Goal: Task Accomplishment & Management: Manage account settings

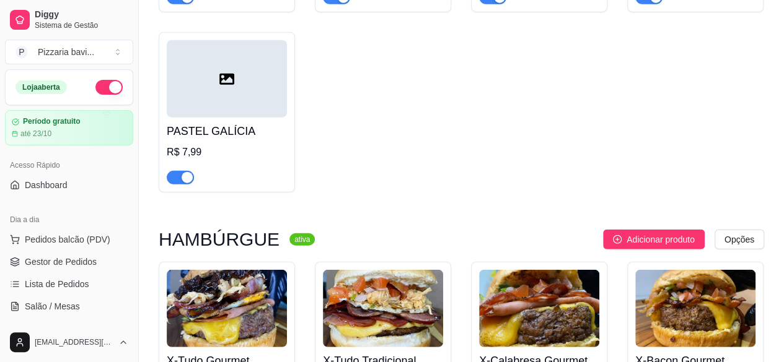
scroll to position [1544, 0]
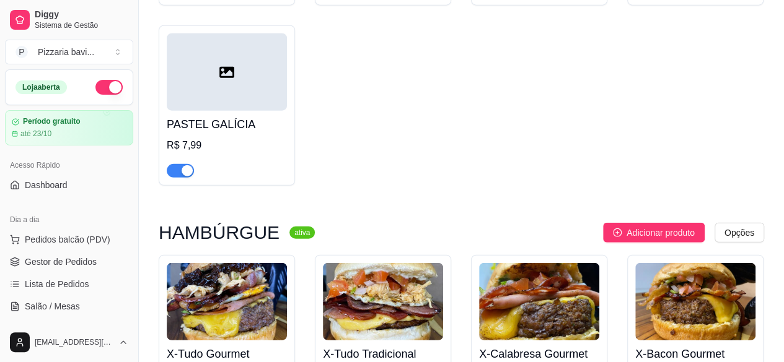
click at [222, 264] on img at bounding box center [227, 301] width 120 height 77
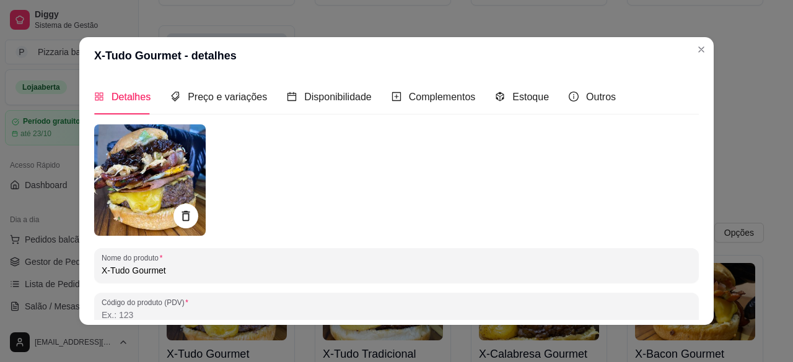
click at [160, 199] on img at bounding box center [150, 181] width 112 height 112
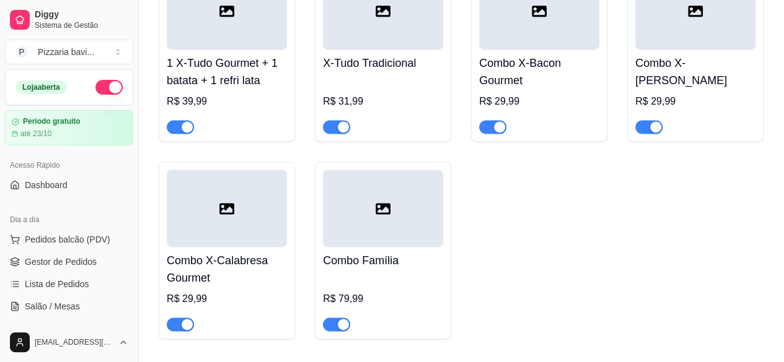
scroll to position [3212, 0]
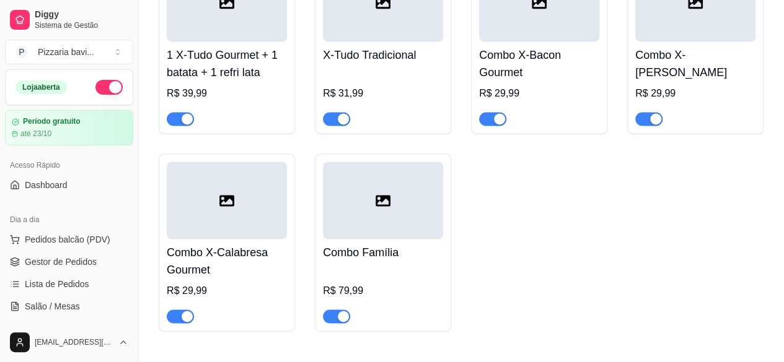
click at [243, 187] on div at bounding box center [227, 200] width 120 height 77
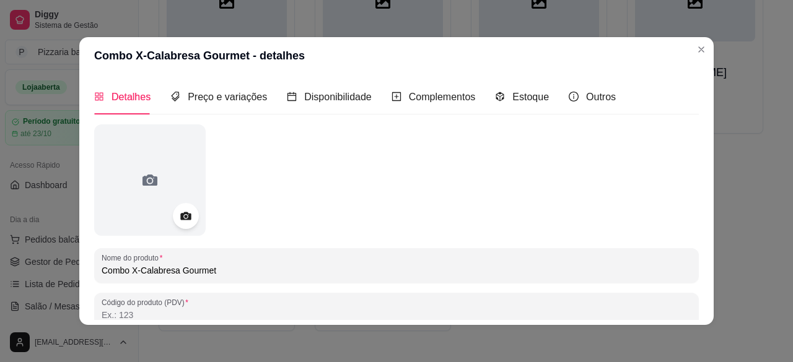
click at [178, 211] on icon at bounding box center [185, 216] width 14 height 14
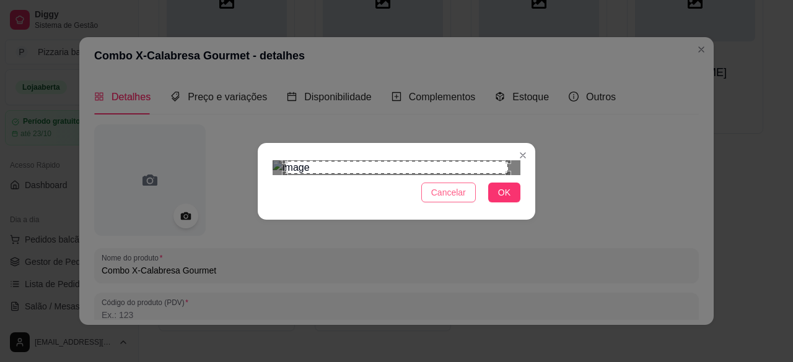
click at [442, 199] on span "Cancelar" at bounding box center [448, 193] width 35 height 14
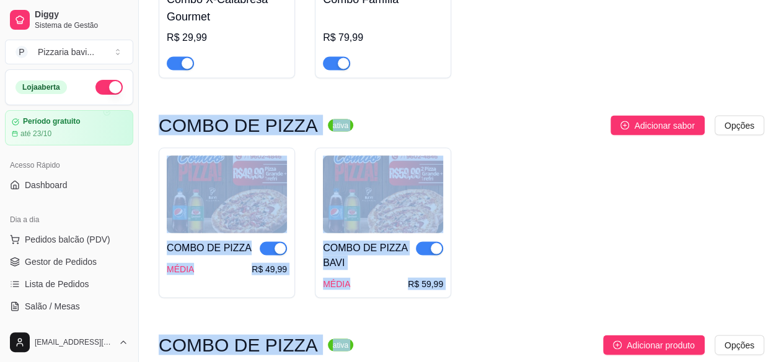
scroll to position [3522, 0]
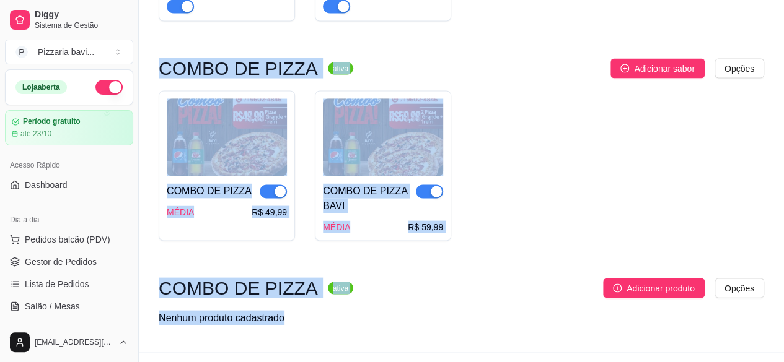
drag, startPoint x: 455, startPoint y: 233, endPoint x: 455, endPoint y: 307, distance: 73.7
click at [455, 307] on div "COMBO DE PIZZA ativa Adicionar produto Opções Nenhum produto cadastrado" at bounding box center [461, 307] width 605 height 59
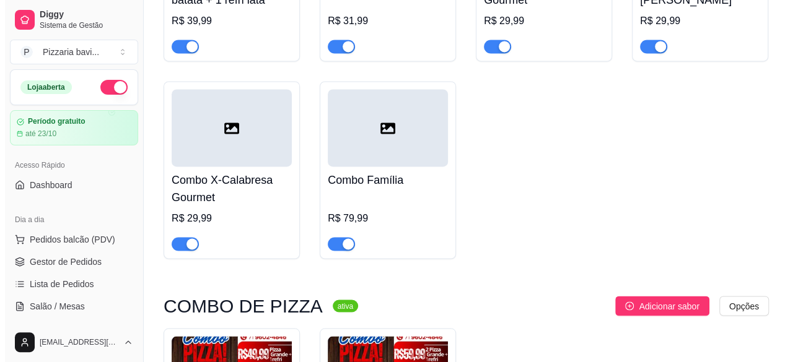
scroll to position [3266, 0]
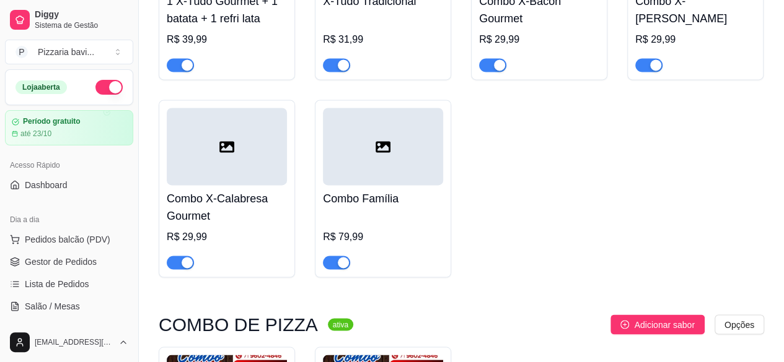
click at [260, 137] on div at bounding box center [227, 146] width 120 height 77
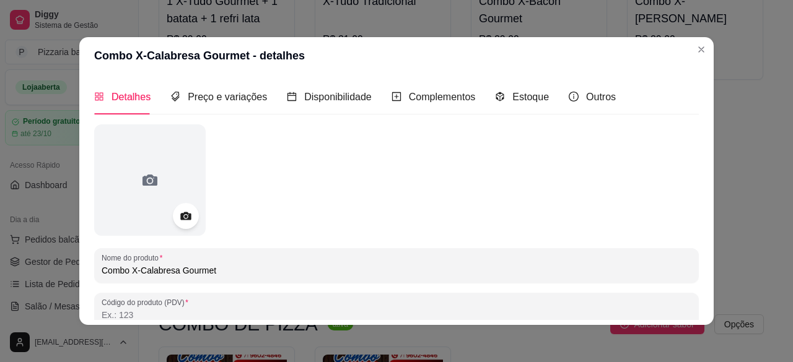
click at [178, 222] on icon at bounding box center [185, 216] width 14 height 14
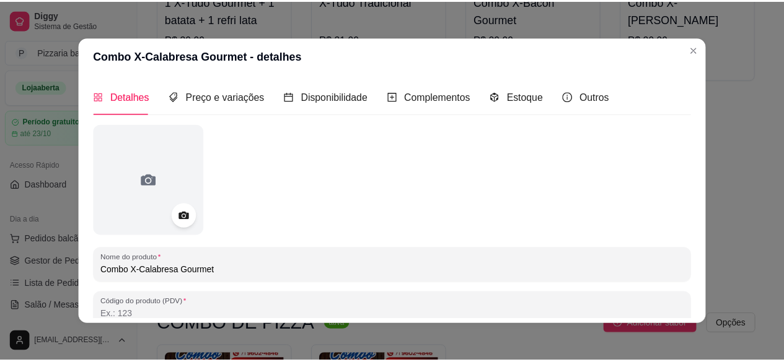
scroll to position [45, 0]
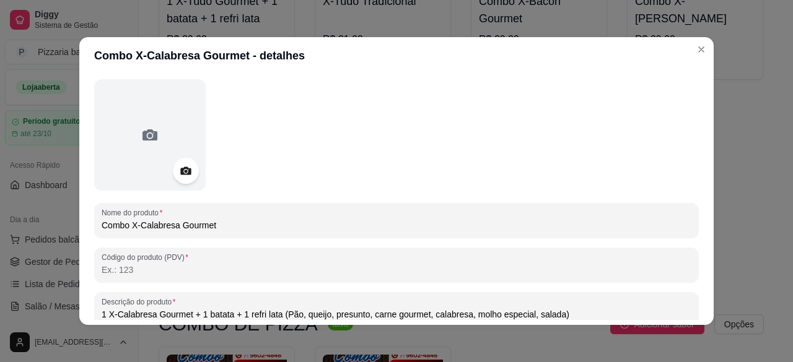
click at [178, 167] on icon at bounding box center [185, 171] width 14 height 14
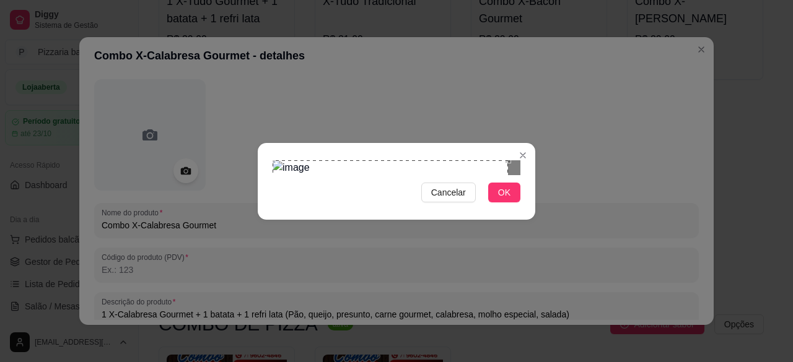
click at [273, 160] on div "Use the arrow keys to move the crop selection area" at bounding box center [390, 277] width 235 height 235
click at [522, 208] on div "Cancelar OK" at bounding box center [397, 181] width 278 height 52
click at [504, 199] on span "OK" at bounding box center [504, 193] width 12 height 14
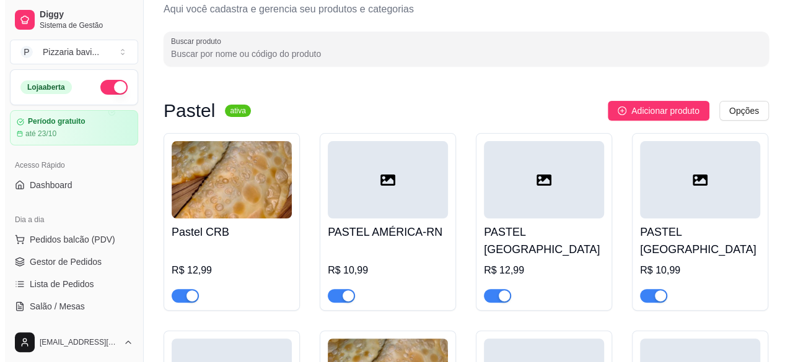
scroll to position [0, 0]
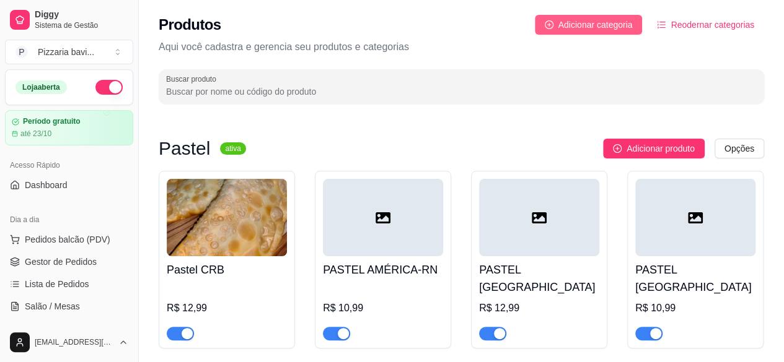
click at [607, 33] on button "Adicionar categoria" at bounding box center [589, 25] width 108 height 20
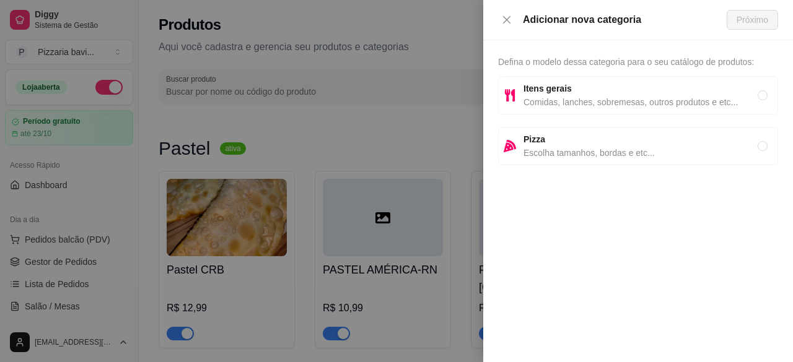
click at [556, 147] on span "Escolha tamanhos, bordas e etc..." at bounding box center [640, 153] width 234 height 14
radio input "true"
click at [745, 19] on span "Próximo" at bounding box center [753, 20] width 32 height 14
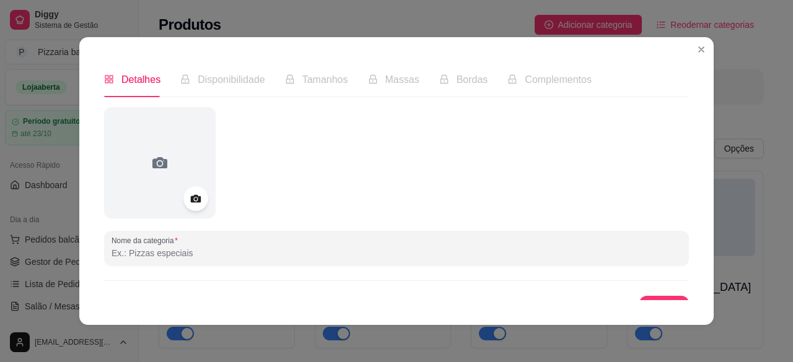
scroll to position [20, 0]
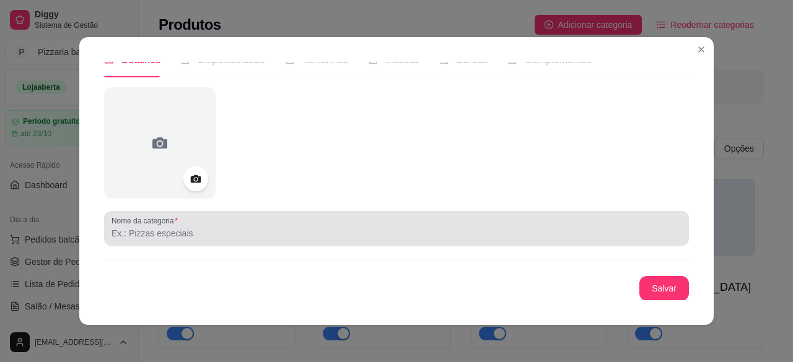
click at [444, 217] on div at bounding box center [397, 228] width 570 height 25
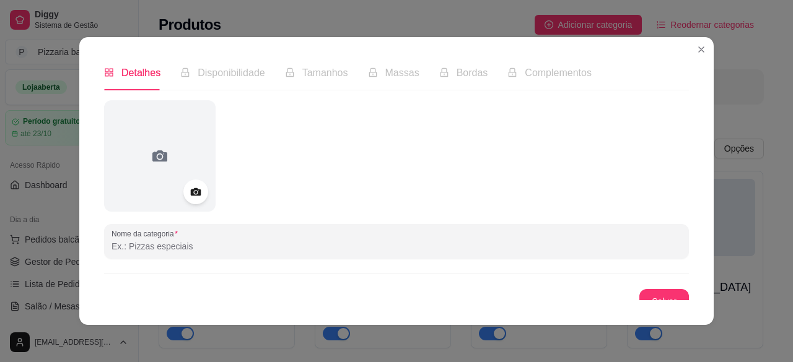
scroll to position [0, 0]
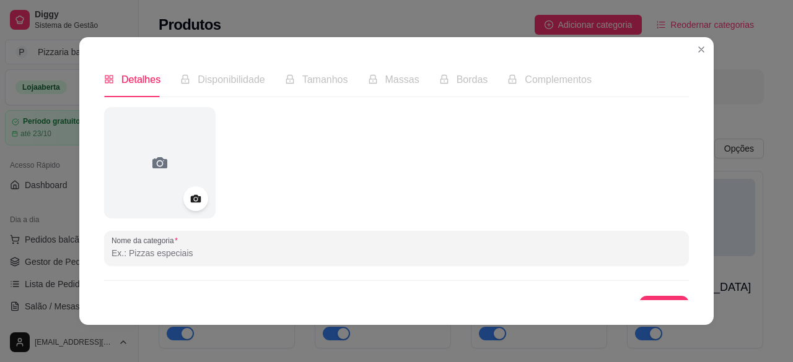
click at [290, 259] on input "Nome da categoria" at bounding box center [397, 253] width 570 height 12
type input "p"
click at [352, 242] on div "Pizza" at bounding box center [397, 248] width 570 height 25
type input "Pizzas tradicionais"
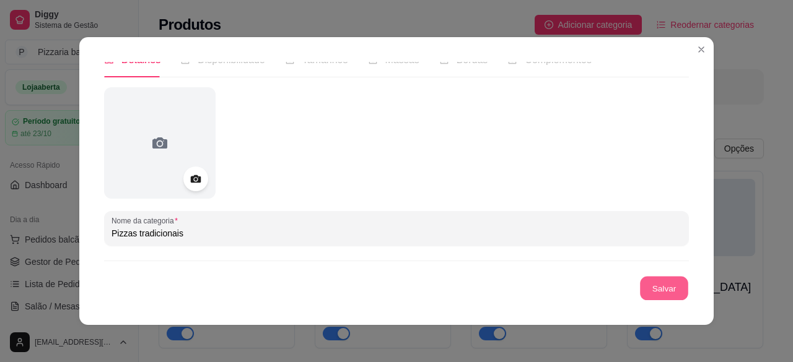
click at [647, 289] on button "Salvar" at bounding box center [664, 289] width 48 height 24
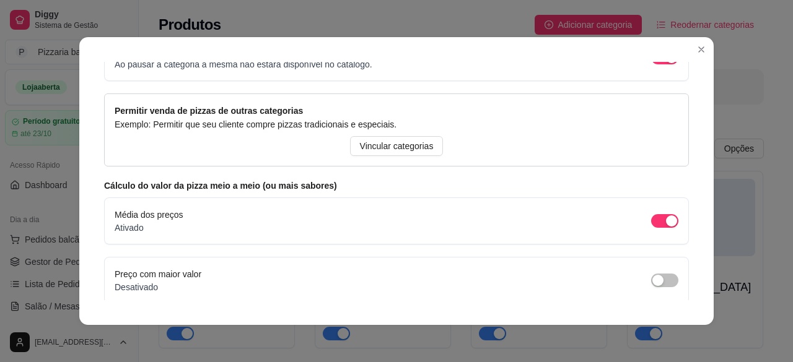
scroll to position [115, 0]
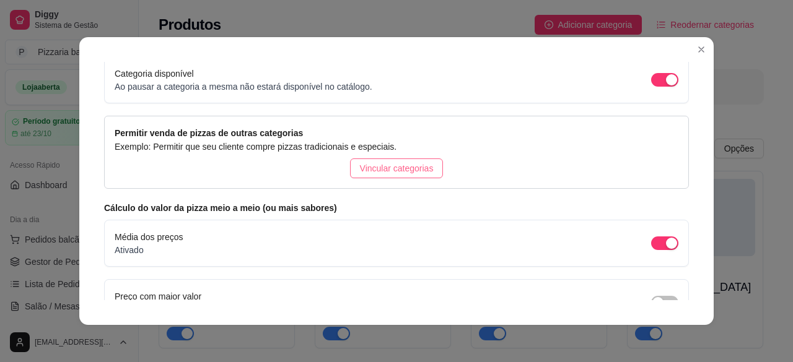
click at [421, 168] on span "Vincular categorias" at bounding box center [397, 169] width 74 height 14
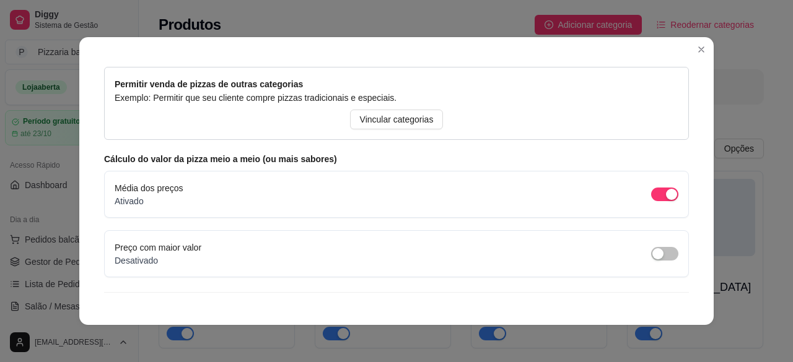
scroll to position [190, 0]
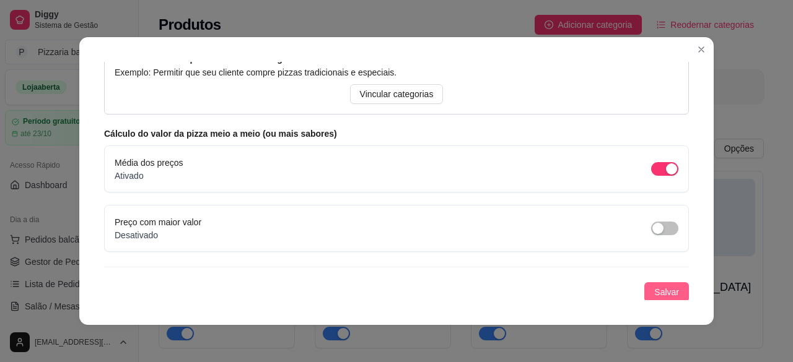
click at [657, 287] on span "Salvar" at bounding box center [666, 293] width 25 height 14
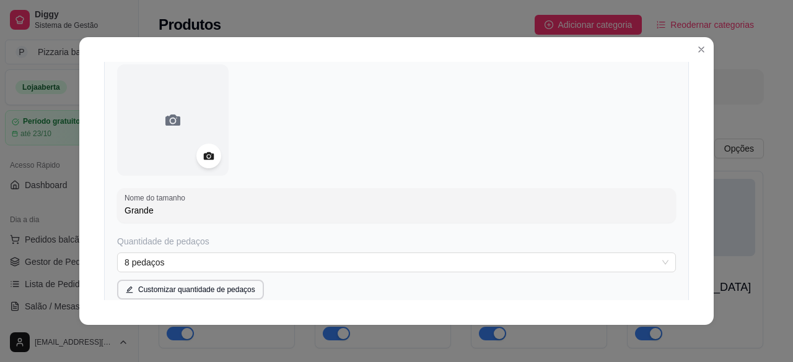
scroll to position [99, 0]
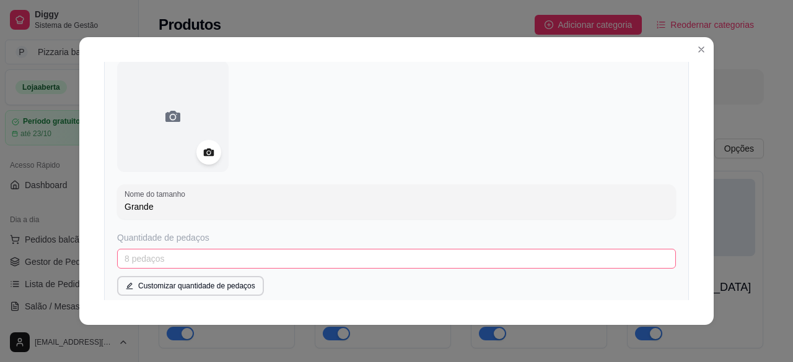
click at [645, 268] on span at bounding box center [397, 259] width 544 height 19
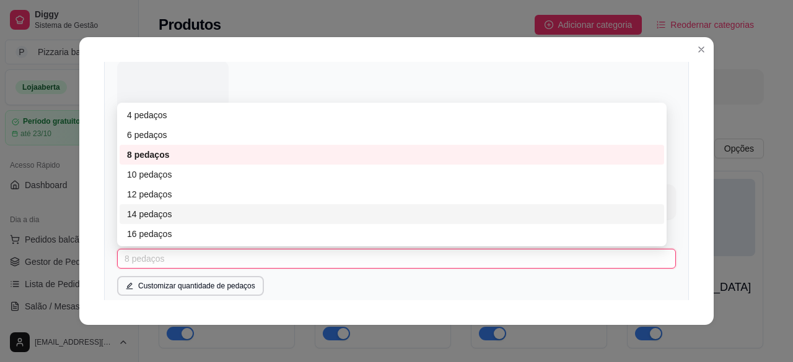
click at [582, 206] on div "14 pedaços" at bounding box center [392, 214] width 544 height 20
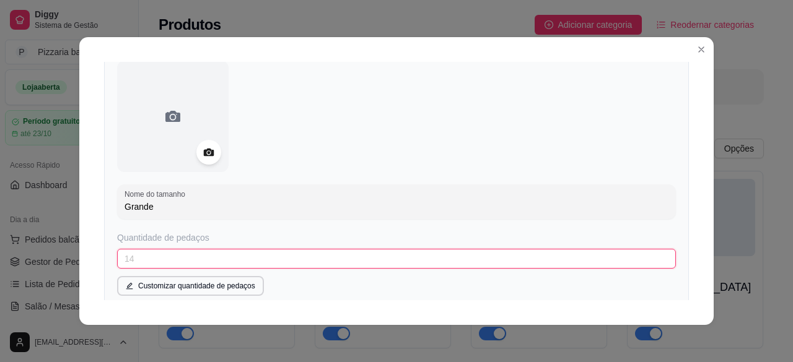
click at [564, 260] on span "14" at bounding box center [397, 259] width 544 height 19
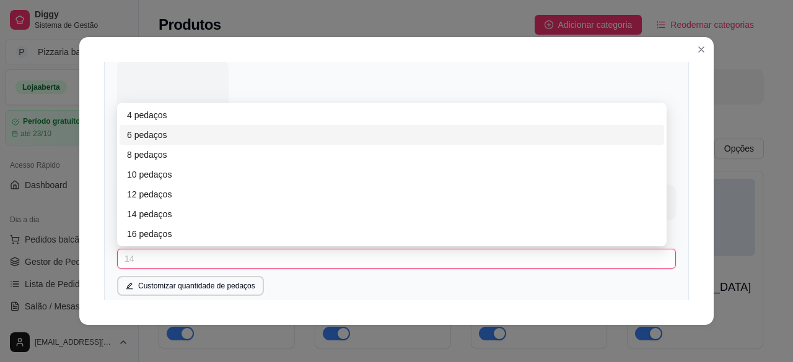
click at [571, 138] on div "6 pedaços" at bounding box center [392, 135] width 530 height 14
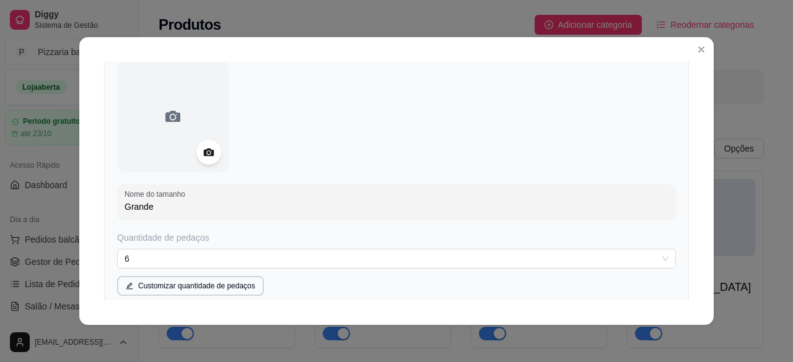
click at [524, 201] on input "Grande" at bounding box center [397, 207] width 544 height 12
type input "G"
type input "média"
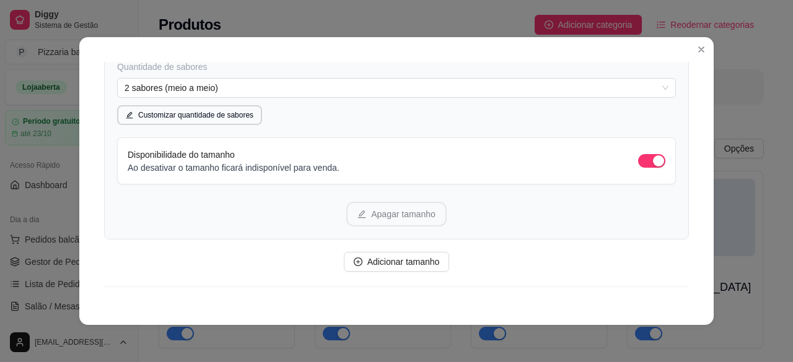
scroll to position [367, 0]
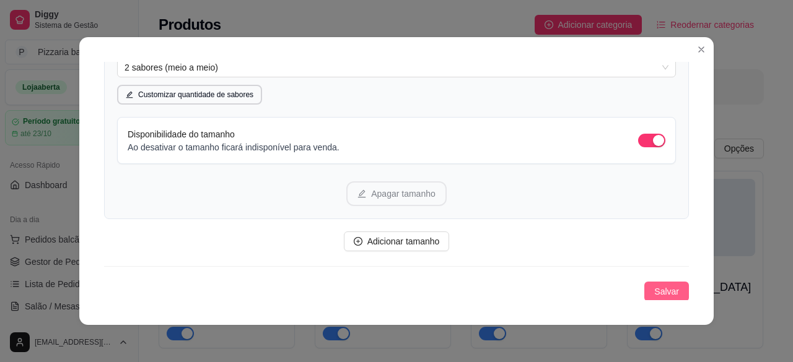
click at [654, 295] on span "Salvar" at bounding box center [666, 292] width 25 height 14
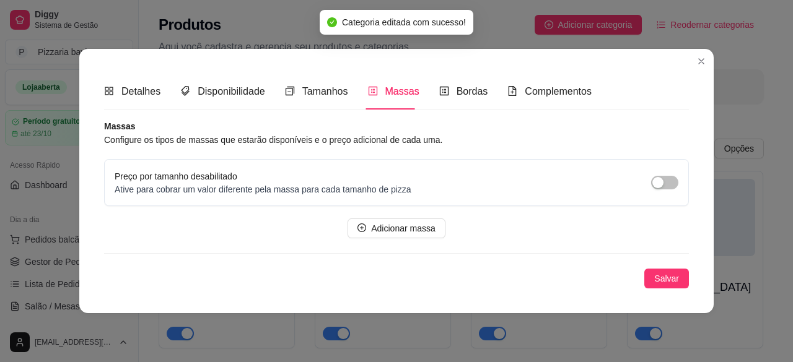
scroll to position [0, 0]
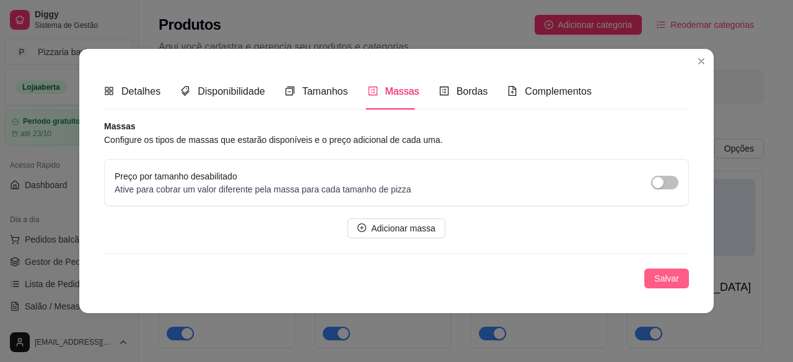
click at [676, 281] on span "Salvar" at bounding box center [666, 279] width 25 height 14
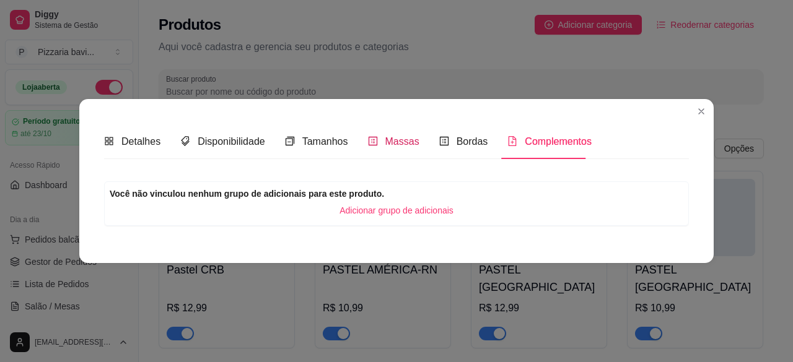
click at [400, 147] on span "Massas" at bounding box center [402, 141] width 34 height 11
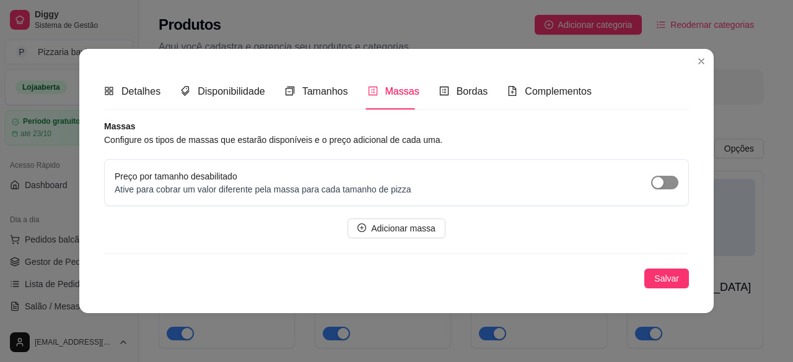
click at [655, 181] on div "button" at bounding box center [657, 182] width 11 height 11
click at [655, 181] on span "button" at bounding box center [664, 183] width 27 height 14
click at [466, 92] on span "Bordas" at bounding box center [473, 91] width 32 height 11
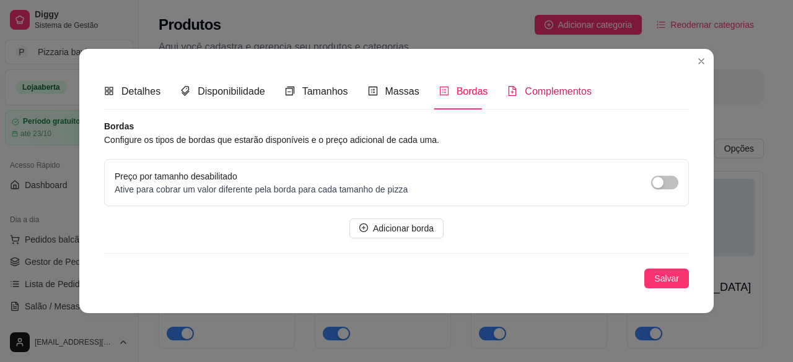
click at [515, 92] on div "Complementos" at bounding box center [549, 91] width 84 height 15
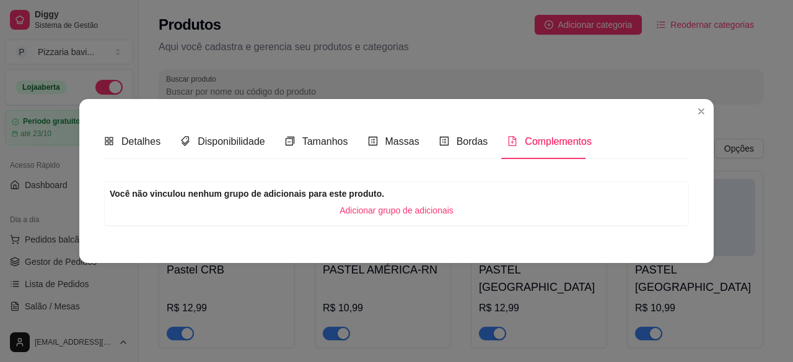
click at [444, 210] on span "Adicionar grupo de adicionais" at bounding box center [396, 211] width 114 height 14
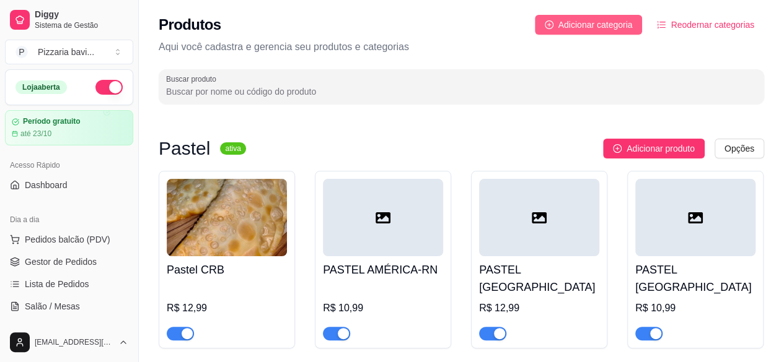
click at [598, 32] on button "Adicionar categoria" at bounding box center [589, 25] width 108 height 20
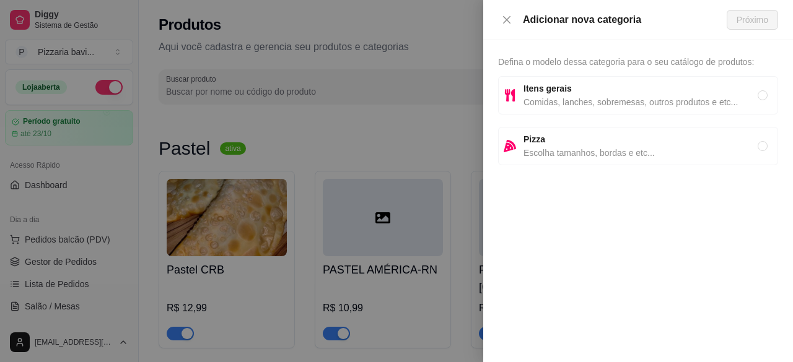
click at [576, 147] on span "Escolha tamanhos, bordas e etc..." at bounding box center [640, 153] width 234 height 14
radio input "true"
click at [750, 15] on span "Próximo" at bounding box center [753, 20] width 32 height 14
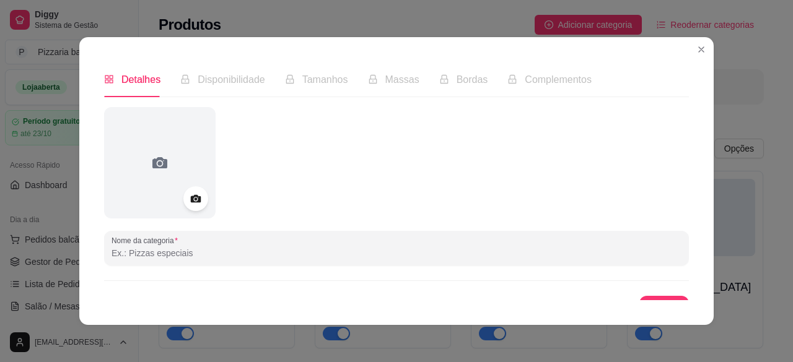
click at [448, 255] on input "Nome da categoria" at bounding box center [397, 253] width 570 height 12
type input "Pizza tradicional"
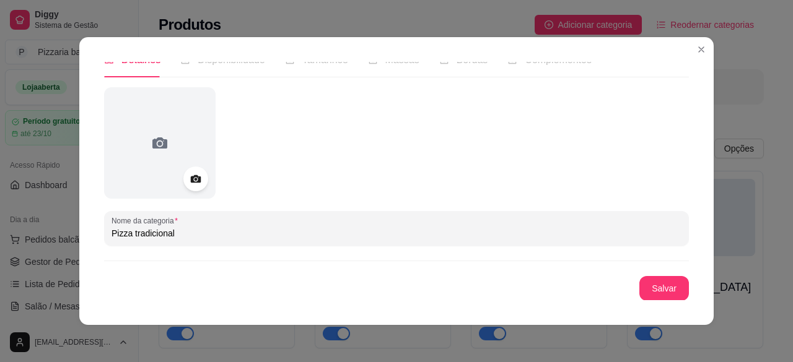
scroll to position [20, 0]
click at [640, 293] on button "Salvar" at bounding box center [664, 289] width 48 height 24
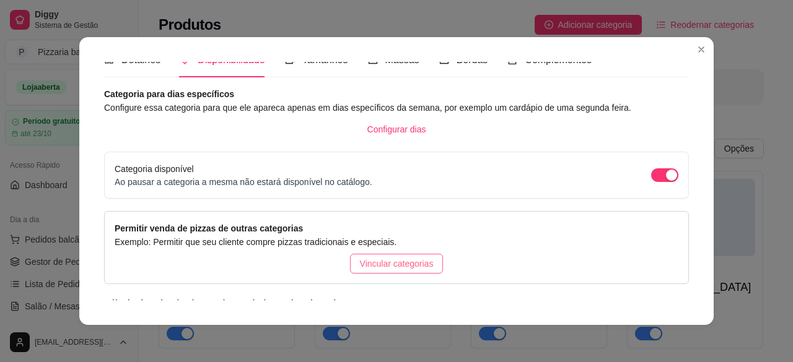
click at [417, 265] on span "Vincular categorias" at bounding box center [397, 264] width 74 height 14
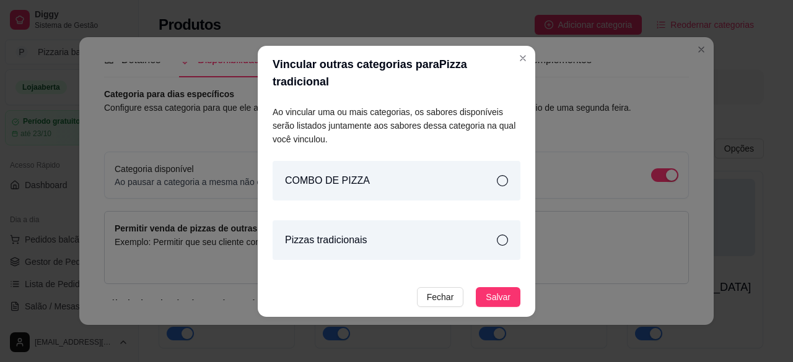
click at [437, 242] on div "Pizzas tradicionais" at bounding box center [397, 241] width 248 height 40
click at [489, 291] on span "Salvar" at bounding box center [498, 298] width 25 height 14
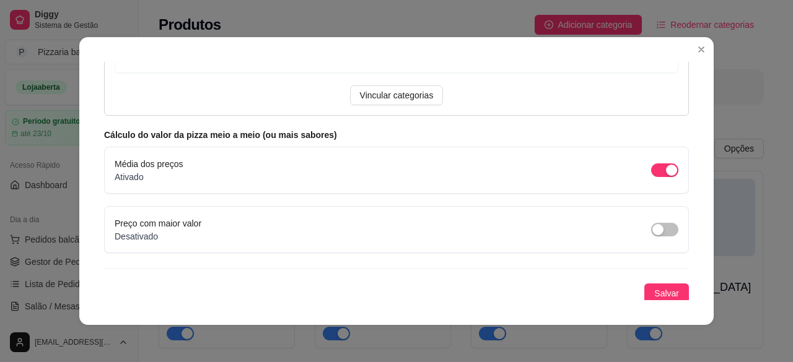
scroll to position [262, 0]
click at [651, 231] on button "button" at bounding box center [664, 229] width 27 height 14
click at [624, 225] on div "Preço com maior valor Ativado" at bounding box center [397, 229] width 564 height 26
click at [655, 169] on span "button" at bounding box center [664, 170] width 27 height 14
click at [654, 294] on span "Salvar" at bounding box center [666, 293] width 25 height 14
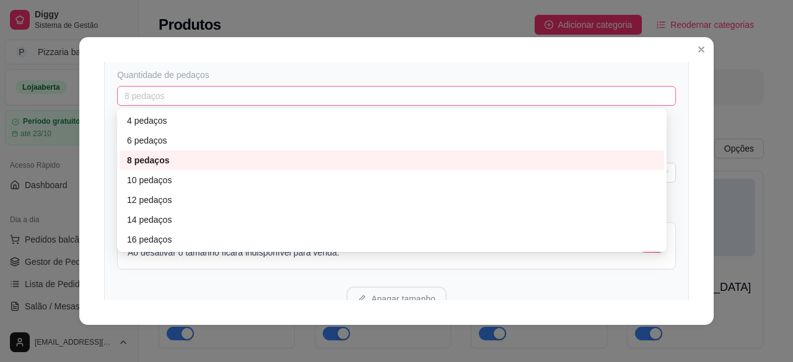
click at [506, 101] on span "8 pedaços" at bounding box center [397, 96] width 544 height 19
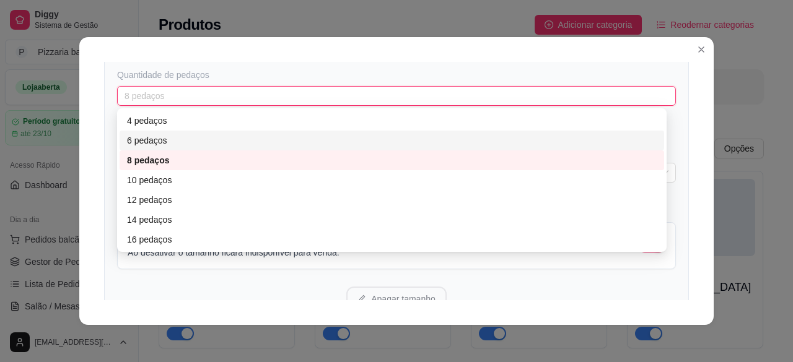
click at [473, 138] on div "6 pedaços" at bounding box center [392, 141] width 530 height 14
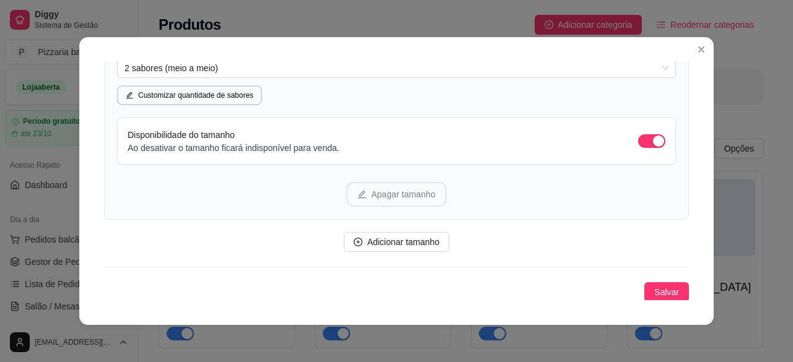
scroll to position [367, 0]
click at [418, 242] on span "Adicionar tamanho" at bounding box center [403, 242] width 72 height 14
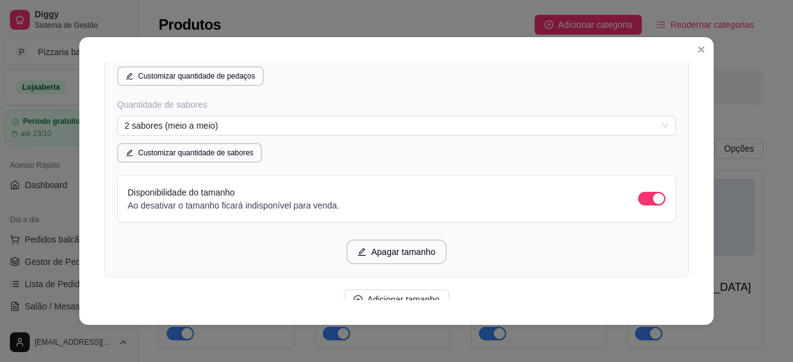
scroll to position [789, 0]
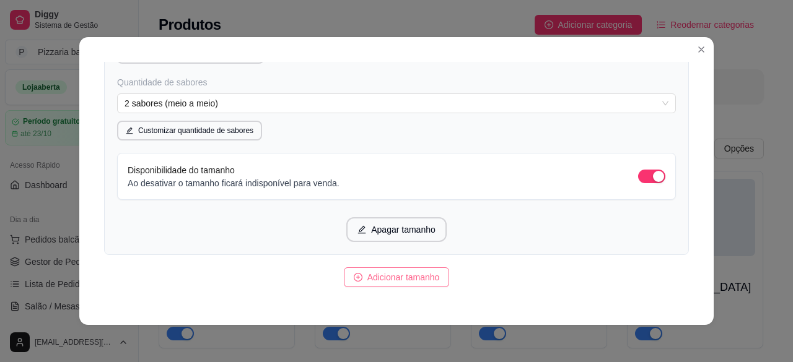
click at [411, 272] on span "Adicionar tamanho" at bounding box center [403, 278] width 72 height 14
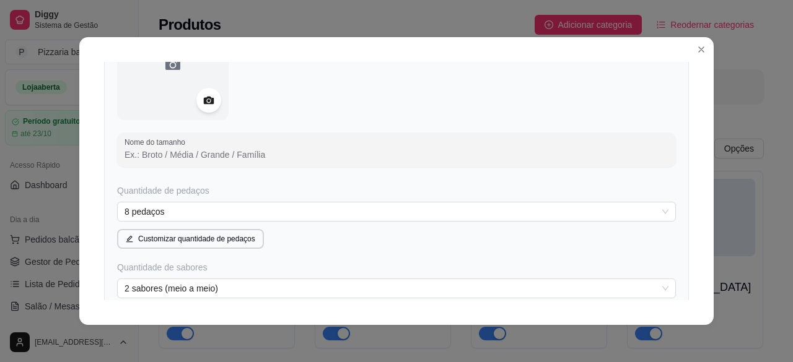
scroll to position [1061, 0]
click at [644, 201] on div "8 pedaços 6 8 10 4 pedaços 6 pedaços 8 pedaços 10 pedaços 12 pedaços 14 pedaços…" at bounding box center [396, 211] width 559 height 20
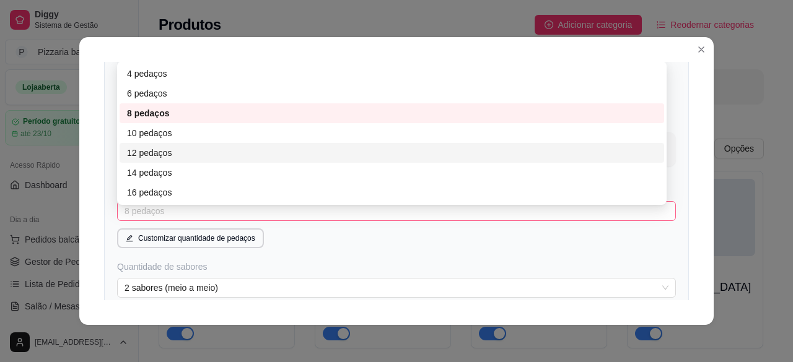
click at [596, 146] on div "12 pedaços" at bounding box center [392, 153] width 530 height 14
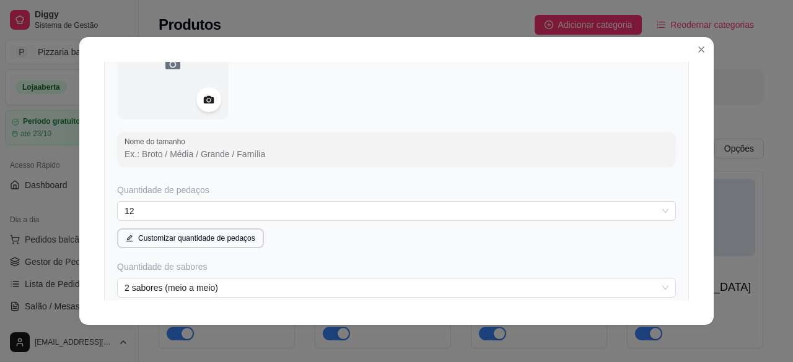
click at [566, 152] on input "Nome do tamanho" at bounding box center [397, 154] width 544 height 12
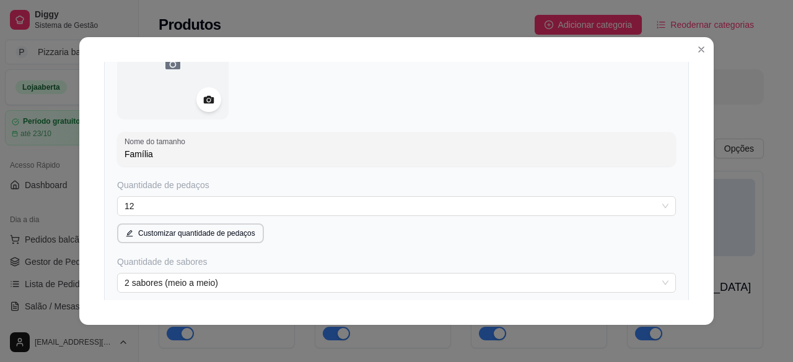
type input "Família"
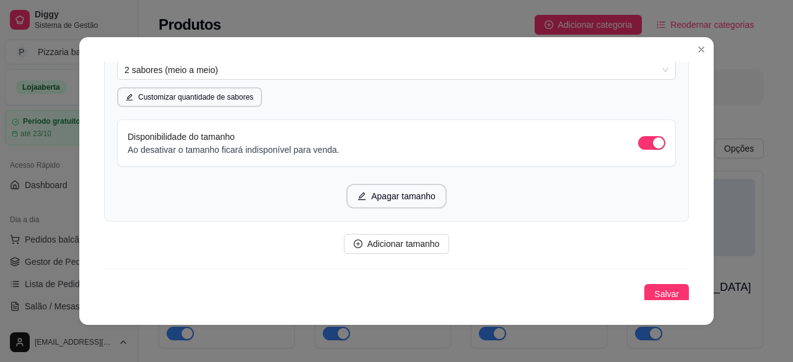
scroll to position [1275, 0]
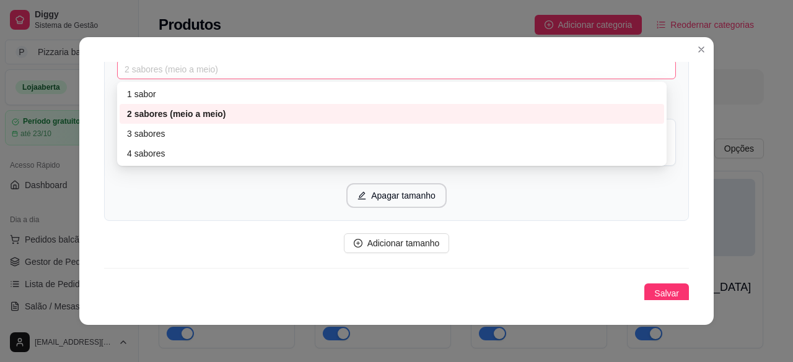
click at [644, 66] on span "2 sabores (meio a meio)" at bounding box center [397, 69] width 544 height 19
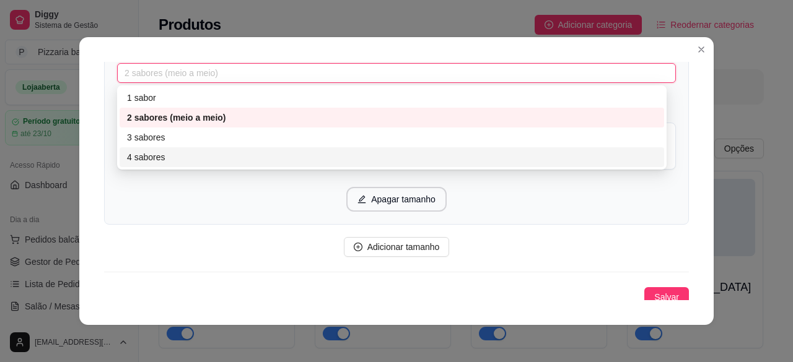
click at [610, 160] on div "4 sabores" at bounding box center [392, 158] width 530 height 14
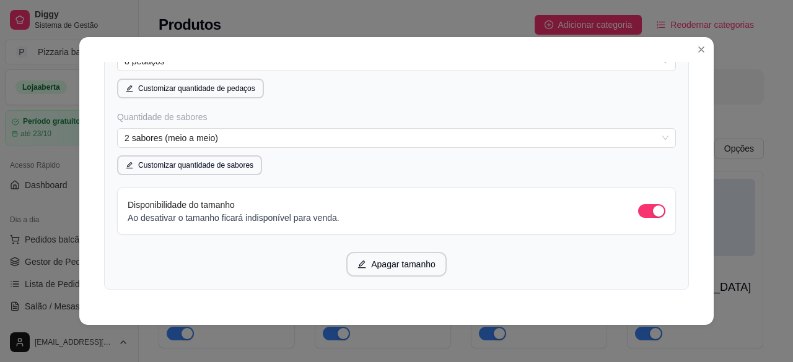
scroll to position [751, 0]
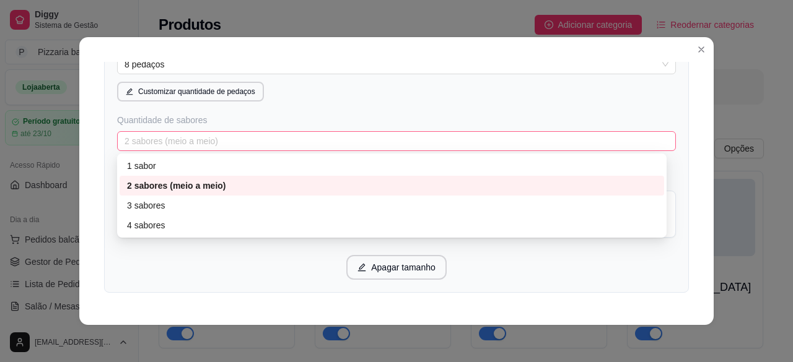
click at [567, 141] on span "2 sabores (meio a meio)" at bounding box center [397, 141] width 544 height 19
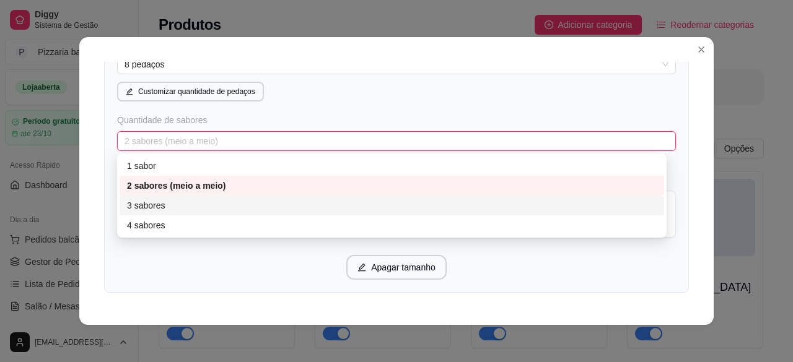
click at [520, 212] on div "3 sabores" at bounding box center [392, 206] width 544 height 20
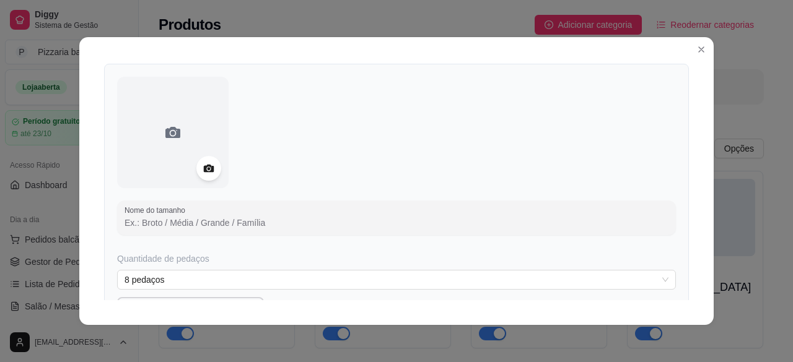
scroll to position [553, 0]
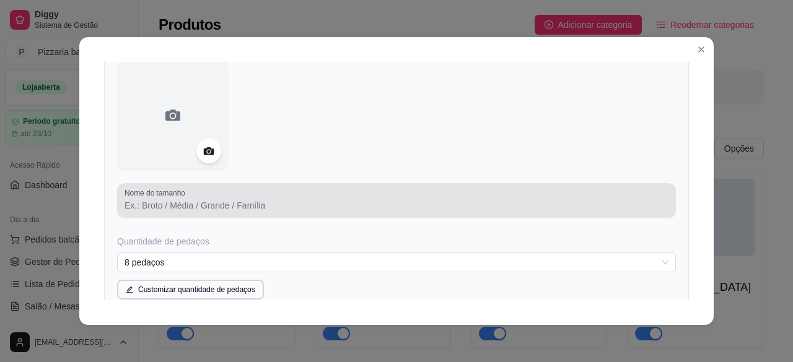
click at [463, 193] on div at bounding box center [397, 200] width 544 height 25
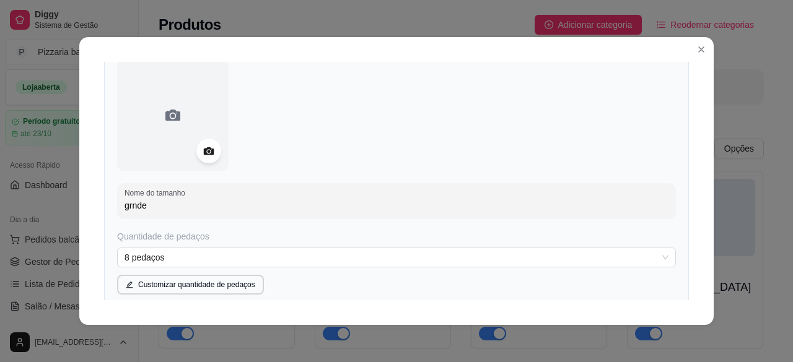
type input "grnde"
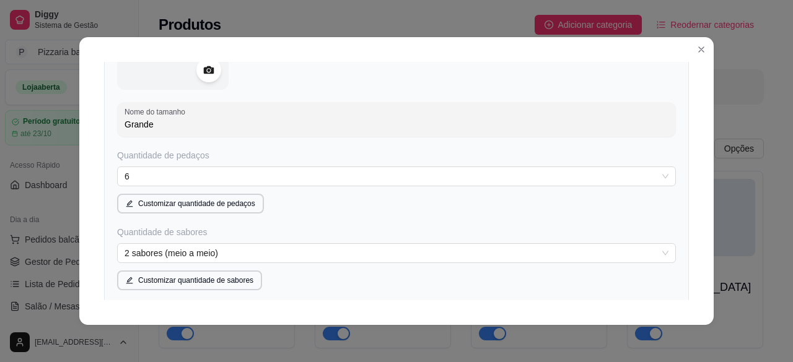
scroll to position [181, 0]
click at [543, 131] on input "Grande" at bounding box center [397, 125] width 544 height 12
type input "G"
type input "Média"
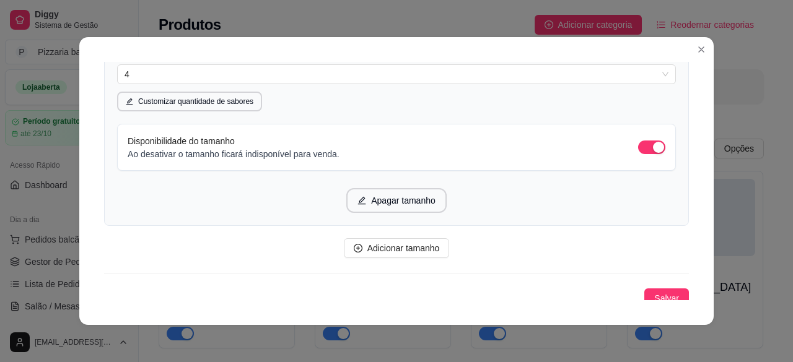
scroll to position [1270, 0]
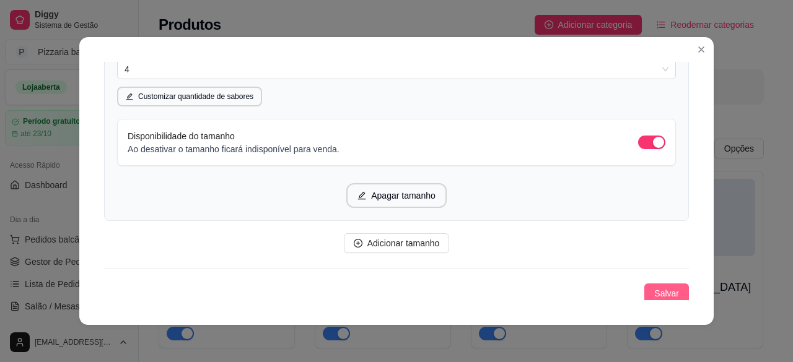
click at [654, 297] on span "Salvar" at bounding box center [666, 294] width 25 height 14
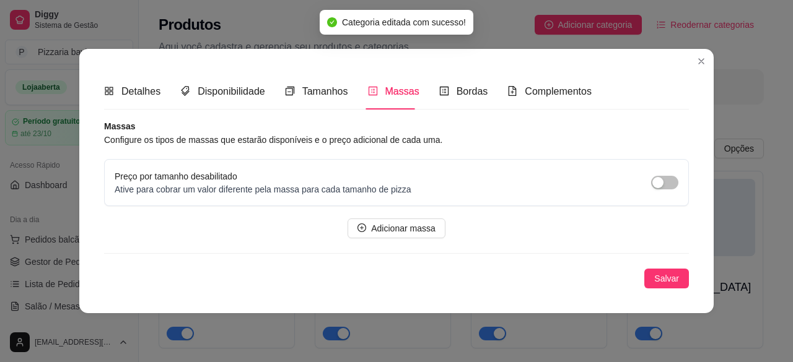
scroll to position [0, 0]
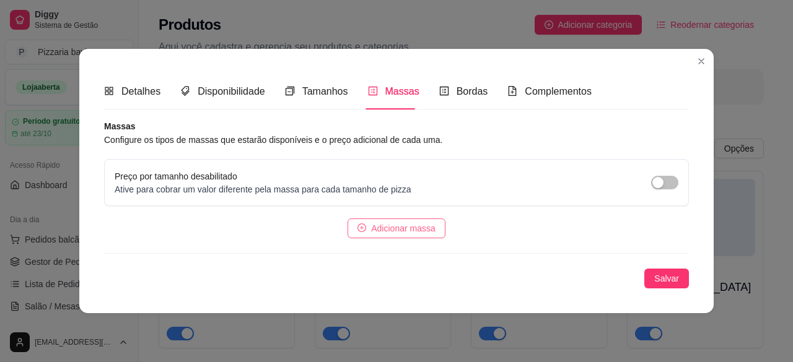
click at [434, 225] on button "Adicionar massa" at bounding box center [397, 229] width 98 height 20
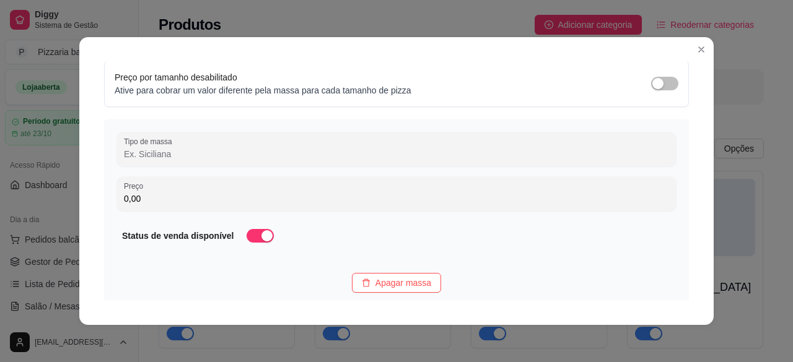
scroll to position [99, 0]
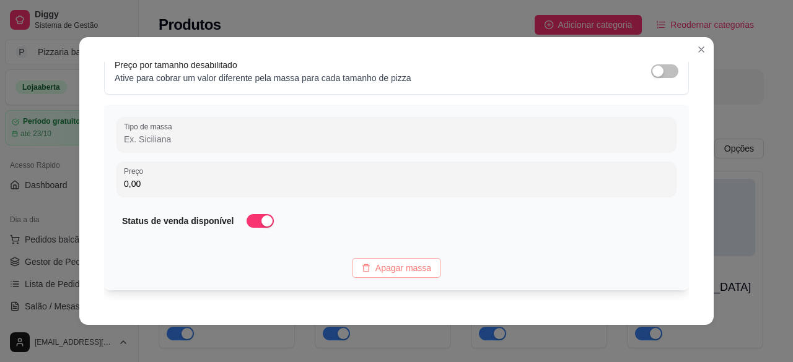
click at [399, 269] on span "Apagar massa" at bounding box center [403, 268] width 56 height 14
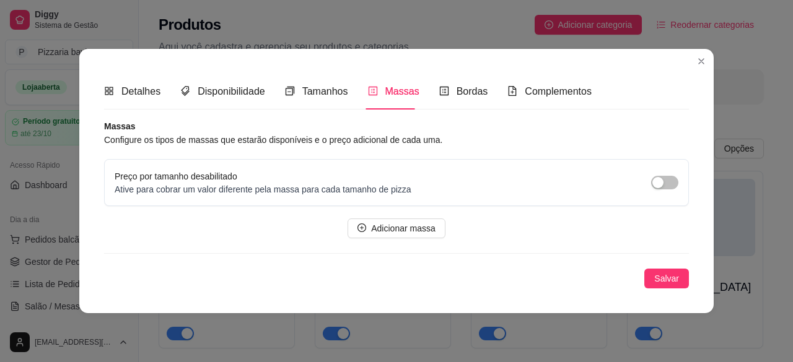
scroll to position [0, 0]
click at [451, 98] on div "Bordas" at bounding box center [463, 91] width 49 height 15
click at [529, 92] on span "Complementos" at bounding box center [558, 91] width 67 height 11
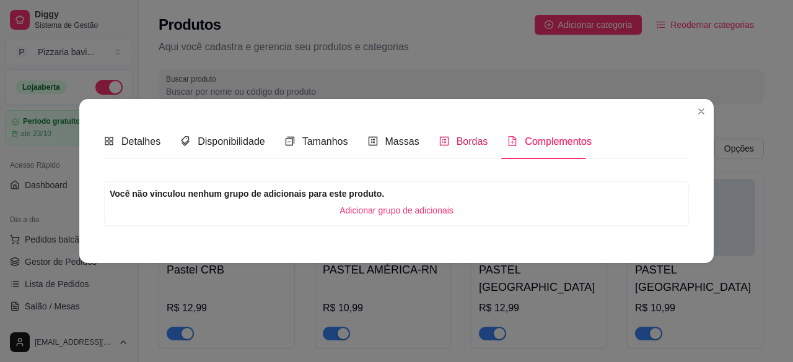
click at [463, 136] on span "Bordas" at bounding box center [473, 141] width 32 height 11
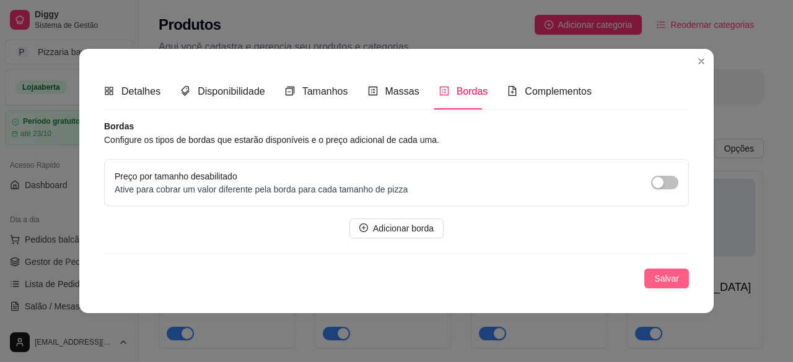
click at [669, 278] on span "Salvar" at bounding box center [666, 279] width 25 height 14
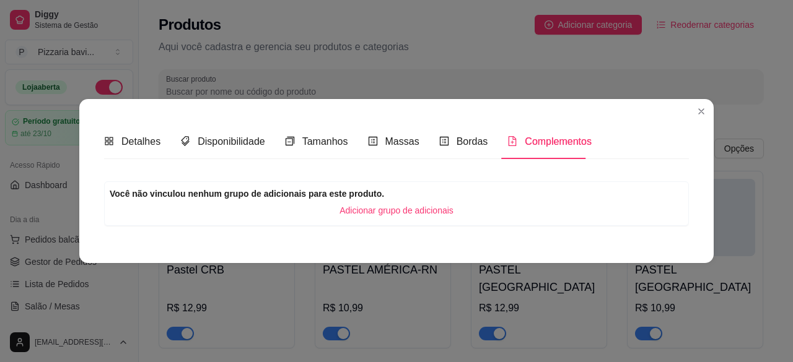
click at [367, 211] on span "Adicionar grupo de adicionais" at bounding box center [396, 211] width 114 height 14
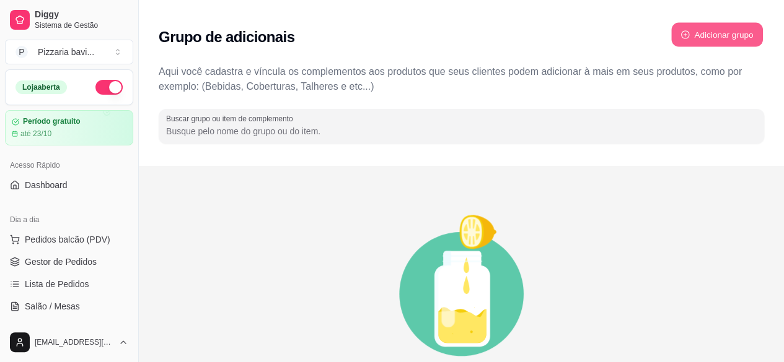
click at [740, 33] on button "Adicionar grupo" at bounding box center [717, 35] width 92 height 24
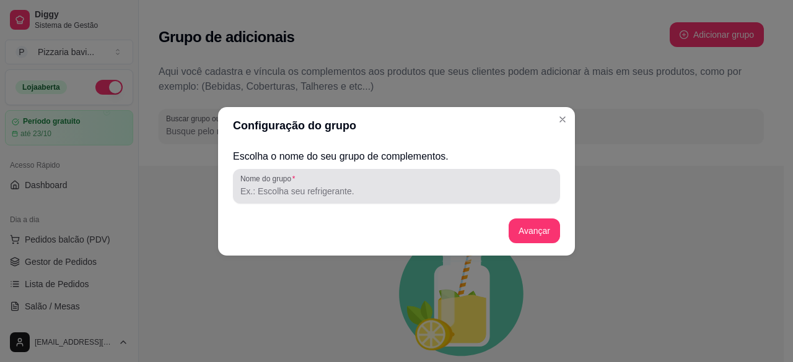
click at [518, 178] on div at bounding box center [396, 186] width 312 height 25
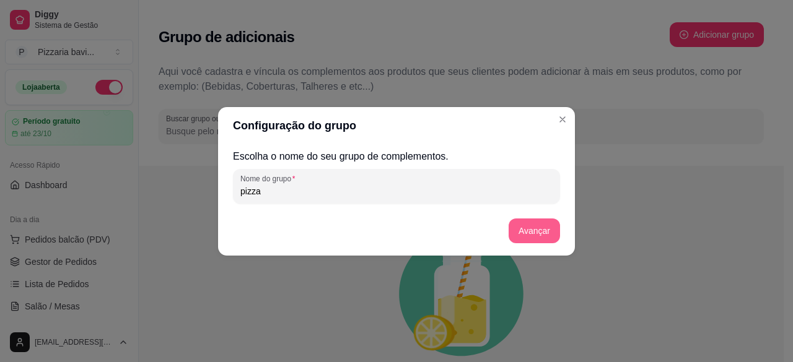
type input "pizza"
click at [528, 232] on button "Avançar" at bounding box center [534, 231] width 50 height 24
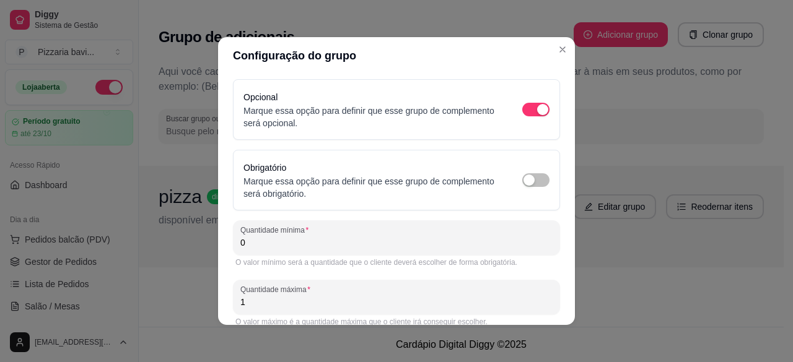
click at [424, 242] on input "0" at bounding box center [396, 243] width 312 height 12
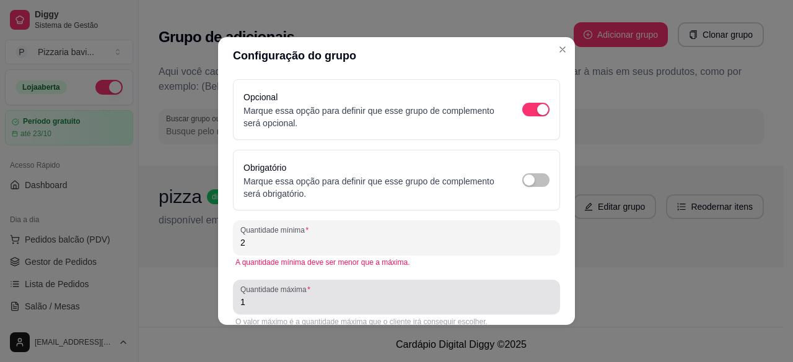
type input "2"
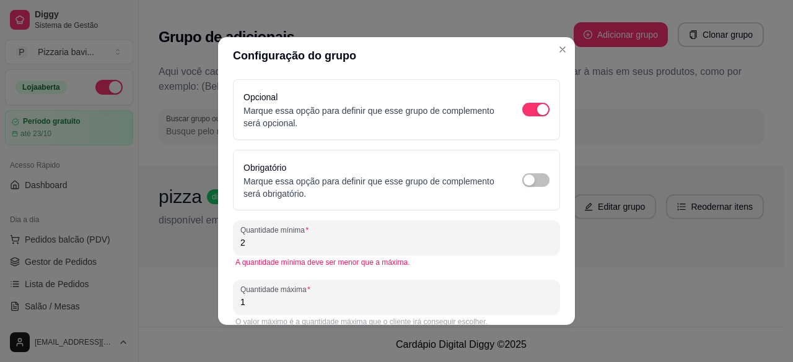
click at [409, 298] on input "1" at bounding box center [396, 302] width 312 height 12
type input "4"
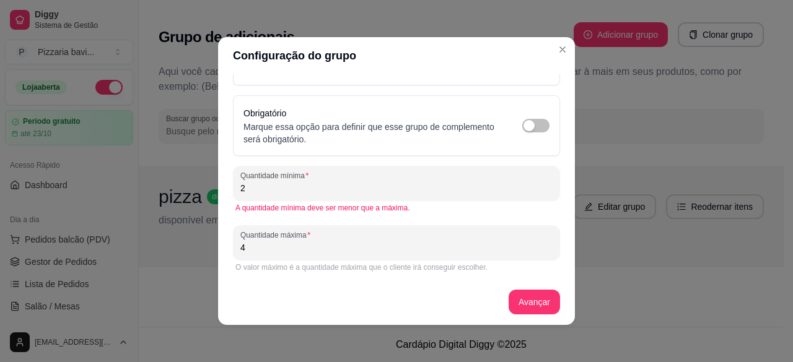
scroll to position [55, 0]
click at [522, 299] on button "Avançar" at bounding box center [534, 302] width 50 height 24
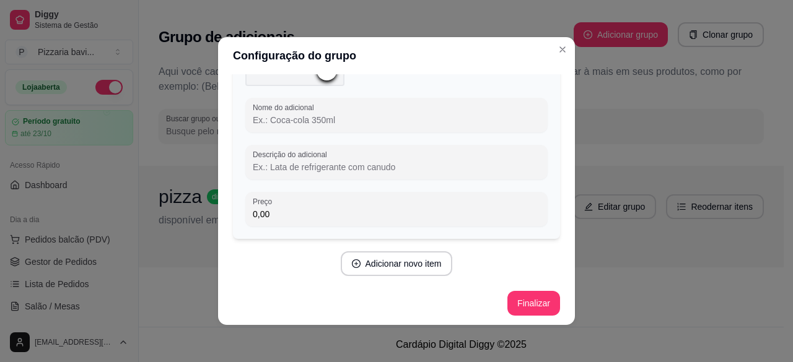
scroll to position [149, 0]
click at [424, 265] on button "Adicionar novo item" at bounding box center [396, 262] width 109 height 24
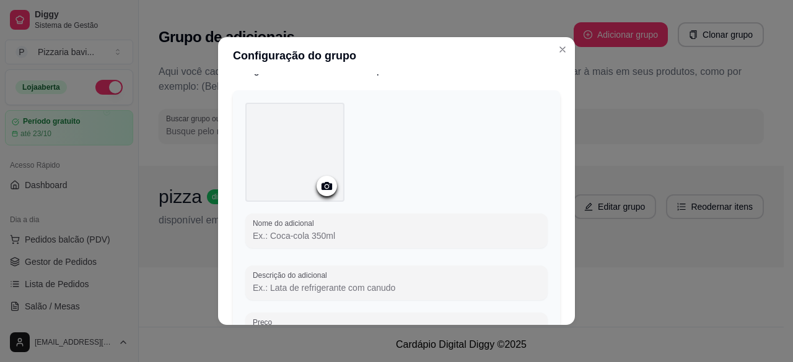
scroll to position [0, 0]
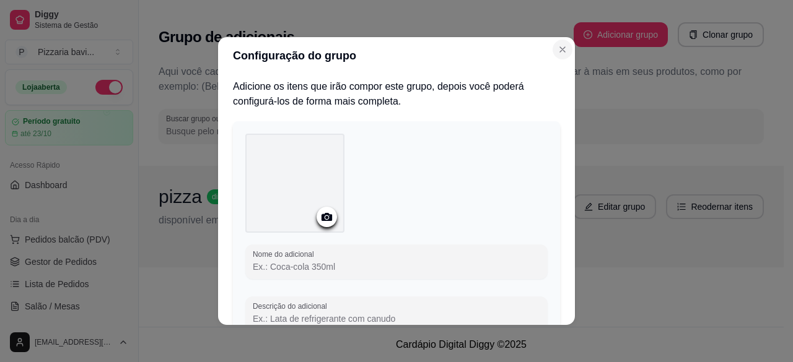
click at [553, 46] on button "Close" at bounding box center [563, 50] width 20 height 20
click at [570, 197] on div "Adicione os itens que irão compor este grupo, depois você poderá configurá-los …" at bounding box center [396, 199] width 357 height 251
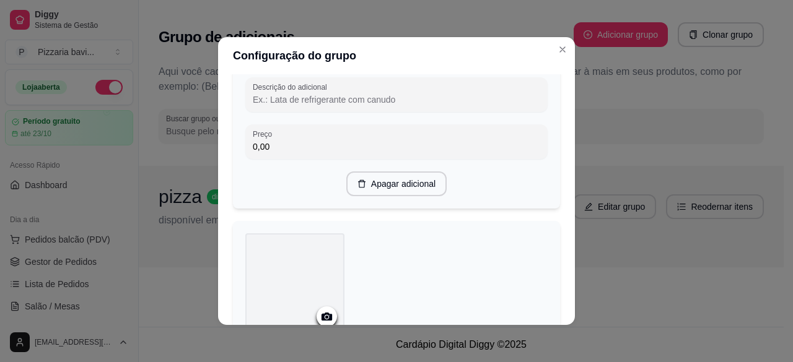
scroll to position [439, 0]
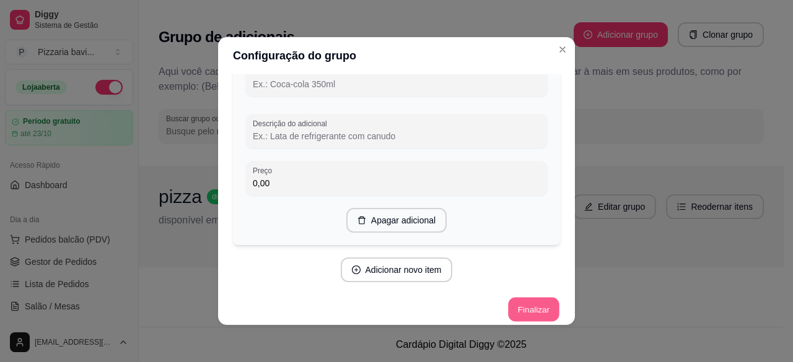
click at [521, 307] on button "Finalizar" at bounding box center [533, 310] width 51 height 24
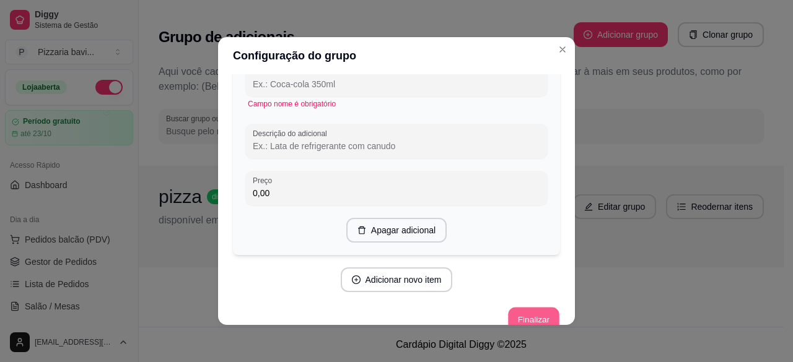
click at [530, 318] on button "Finalizar" at bounding box center [533, 320] width 51 height 24
click at [525, 321] on button "Finalizar" at bounding box center [533, 320] width 51 height 24
click at [564, 45] on button "Close" at bounding box center [563, 50] width 20 height 20
click at [508, 318] on button "Finalizar" at bounding box center [533, 320] width 51 height 24
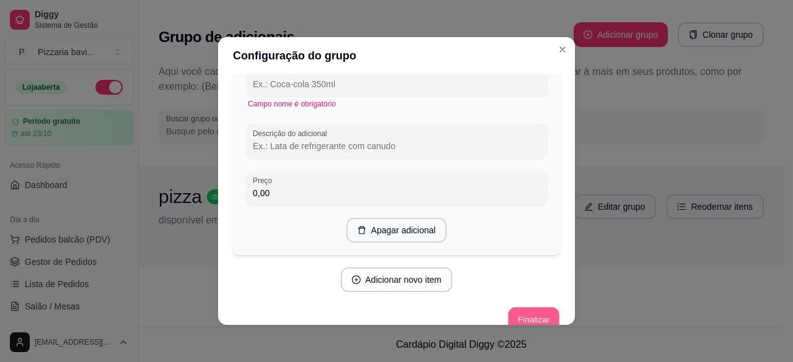
click at [508, 318] on button "Finalizar" at bounding box center [533, 320] width 51 height 24
click at [560, 48] on icon "Close" at bounding box center [562, 49] width 5 height 5
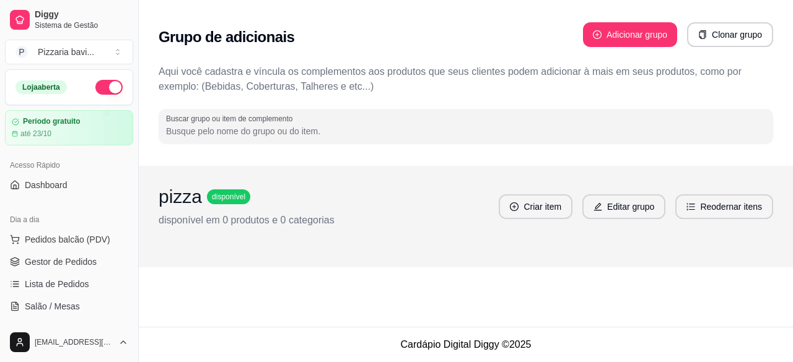
click at [785, 295] on div "Grupo de adicionais Adicionar grupo Clonar grupo Aqui você cadastra e víncula o…" at bounding box center [466, 163] width 654 height 327
click at [792, 175] on div "pizza disponível disponível em 0 produtos e 0 categorias Criar item Editar grup…" at bounding box center [466, 217] width 654 height 102
click at [43, 184] on span "Dashboard" at bounding box center [46, 185] width 43 height 12
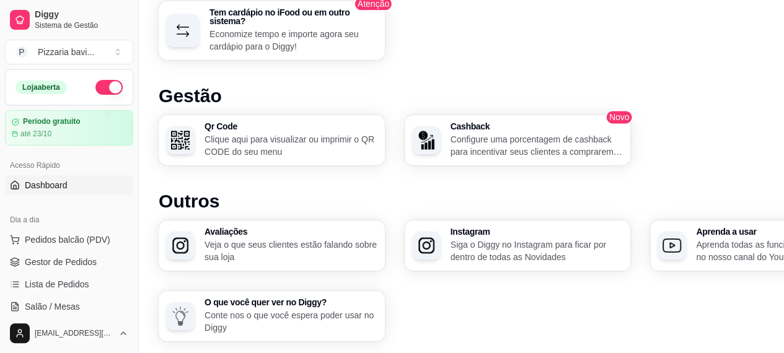
scroll to position [837, 0]
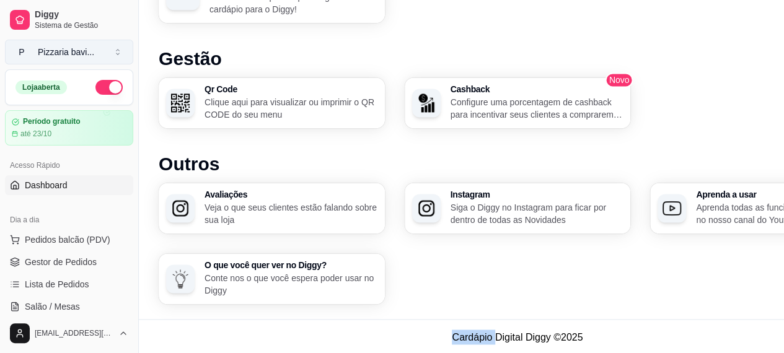
click at [97, 57] on button "P Pizzaria bavi ..." at bounding box center [69, 52] width 128 height 25
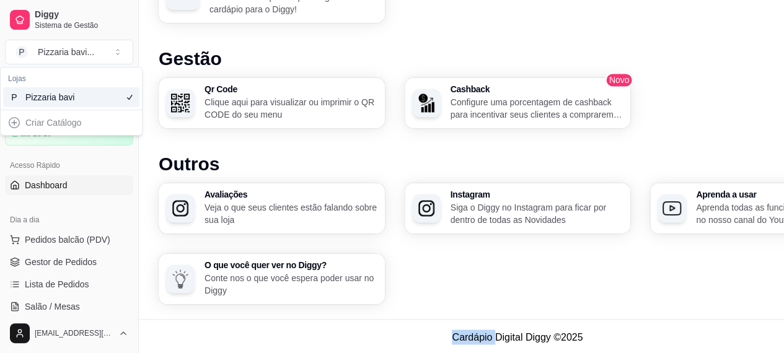
click at [92, 97] on div "P Pizzaria bavi" at bounding box center [71, 97] width 136 height 20
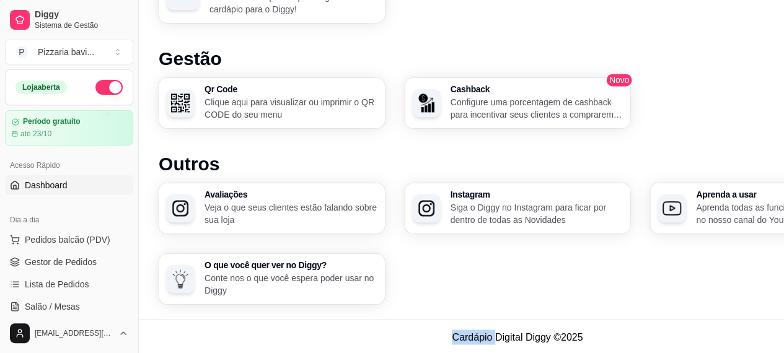
click at [68, 187] on link "Dashboard" at bounding box center [69, 185] width 128 height 20
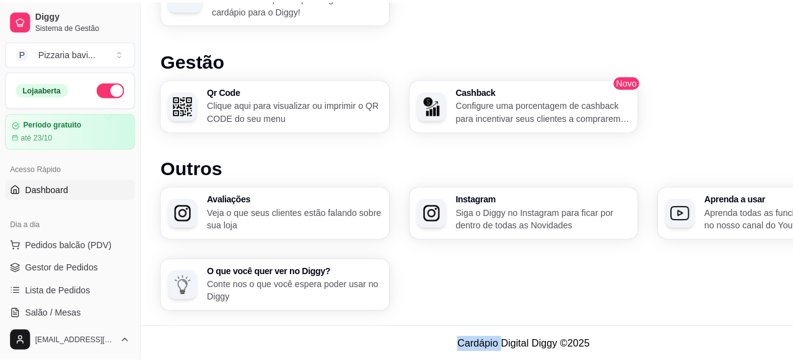
scroll to position [0, 0]
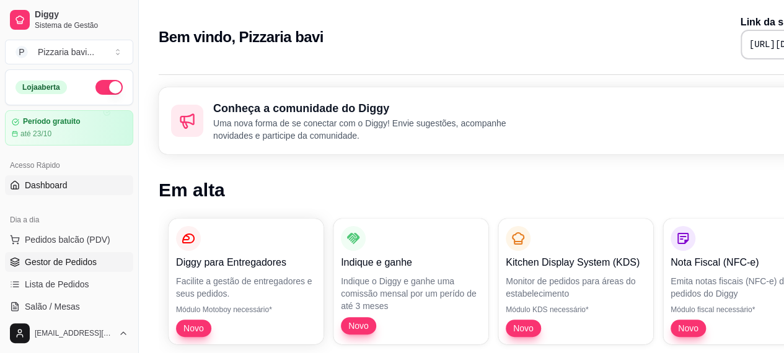
click at [64, 257] on span "Gestor de Pedidos" at bounding box center [61, 262] width 72 height 12
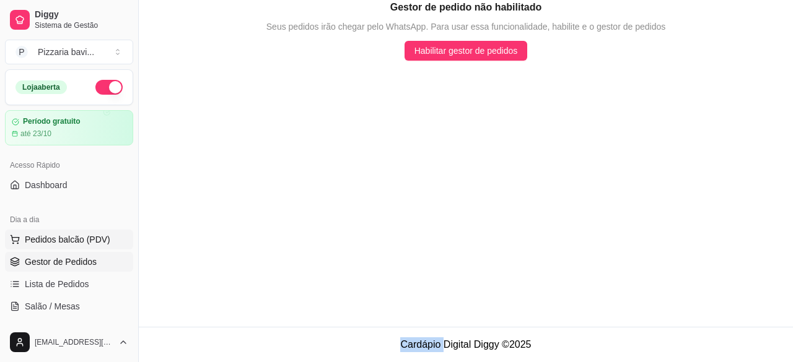
click at [69, 234] on span "Pedidos balcão (PDV)" at bounding box center [67, 240] width 85 height 12
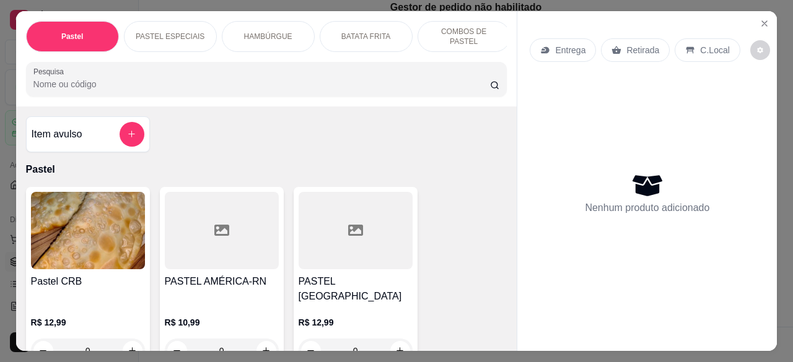
click at [276, 25] on div "HAMBÚRGUE" at bounding box center [268, 36] width 93 height 31
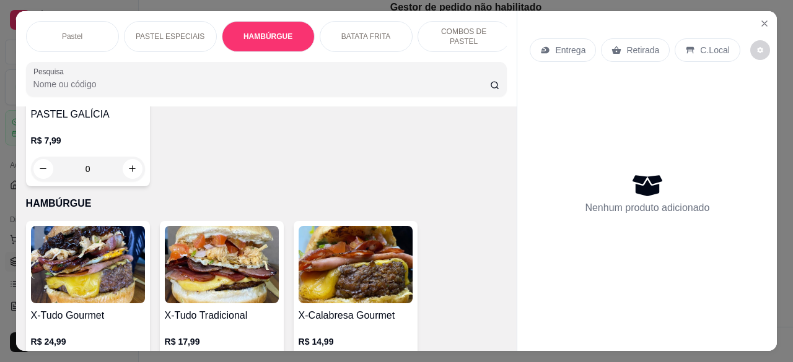
click at [364, 24] on div "BATATA FRITA" at bounding box center [366, 36] width 93 height 31
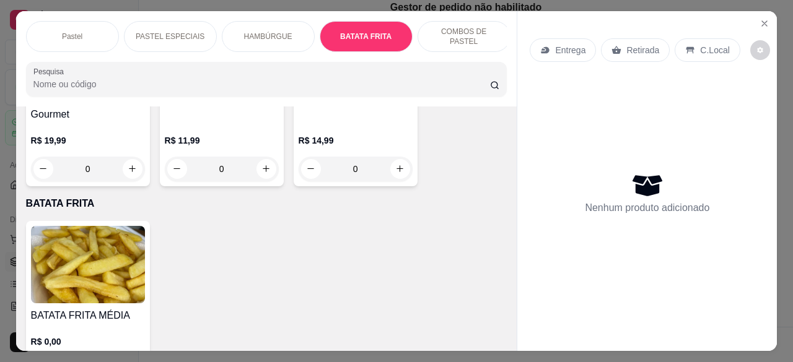
click at [41, 336] on p "R$ 0,00" at bounding box center [88, 342] width 114 height 12
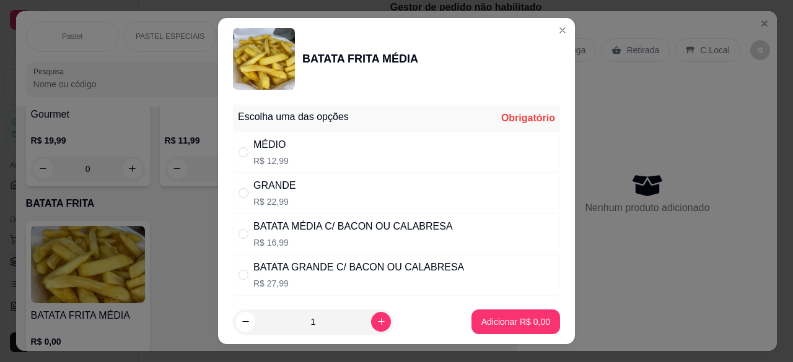
click at [549, 292] on div "Escolha uma das opções Obrigatório MÉDIO R$ 12,99 GRANDE R$ 22,99 BATATA MÉDIA …" at bounding box center [396, 200] width 357 height 200
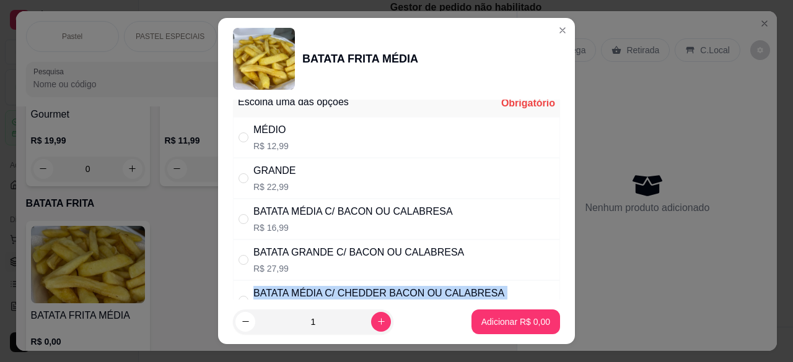
click at [554, 295] on div "Escolha uma das opções Obrigatório MÉDIO R$ 12,99 GRANDE R$ 22,99 BATATA MÉDIA …" at bounding box center [396, 200] width 357 height 200
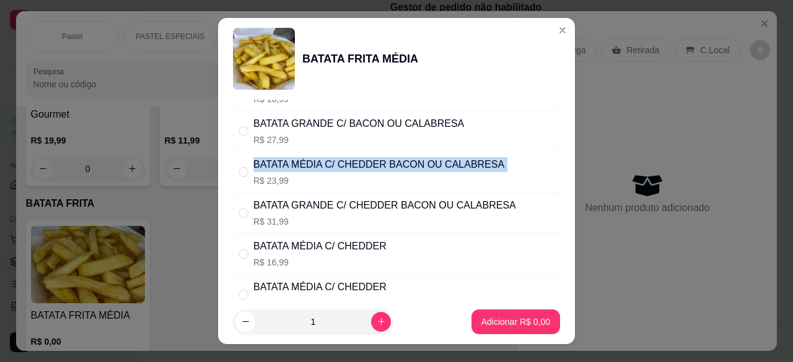
scroll to position [168, 0]
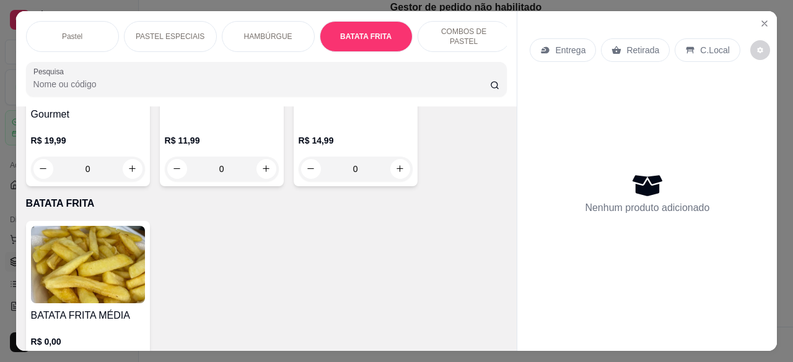
click at [439, 21] on div "COMBOS DE PASTEL" at bounding box center [464, 36] width 93 height 31
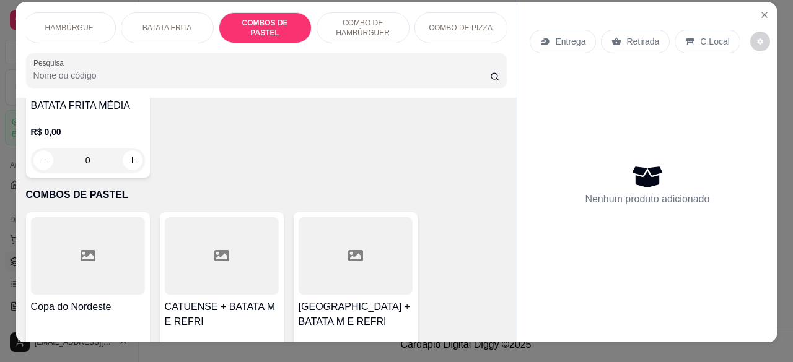
scroll to position [0, 0]
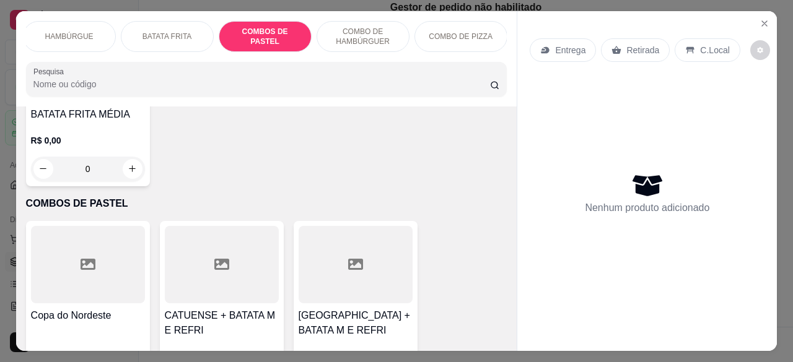
click at [465, 34] on p "COMBO DE PIZZA" at bounding box center [461, 37] width 64 height 10
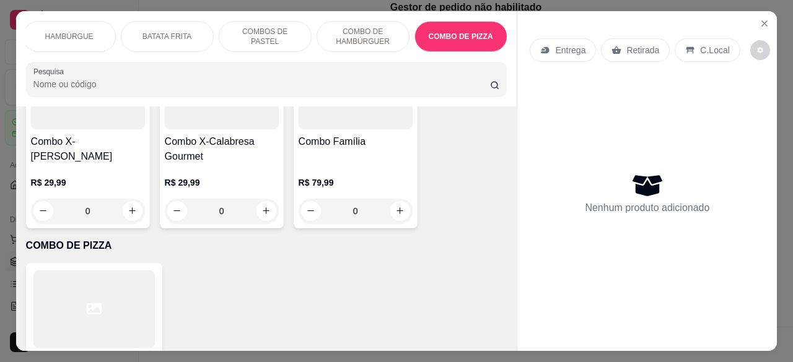
click at [133, 271] on div at bounding box center [93, 309] width 121 height 77
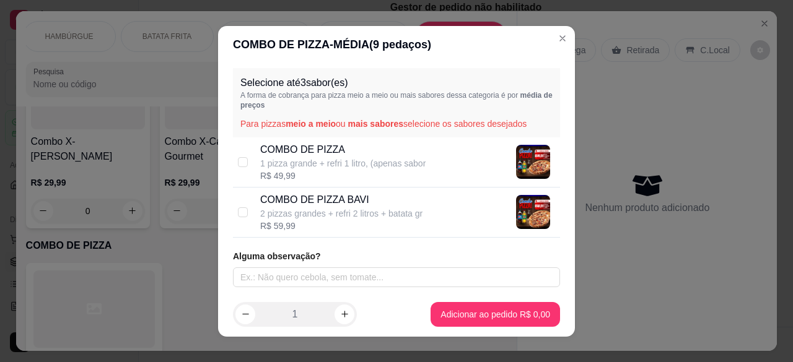
click at [246, 170] on div "COMBO DE PIZZA 1 pizza grande + refri 1 litro, (apenas sabor R$ 49,99" at bounding box center [396, 163] width 327 height 50
checkbox input "true"
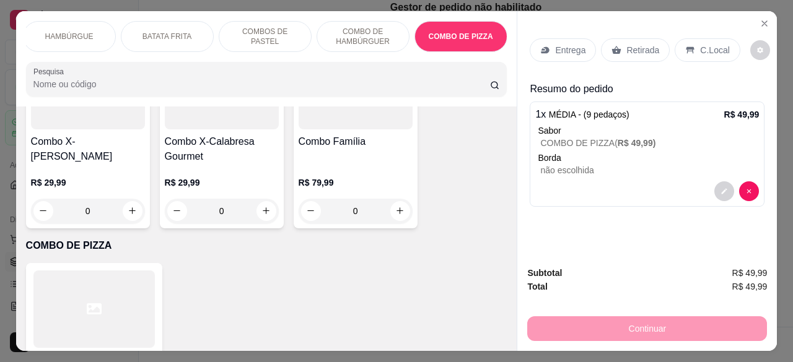
click at [641, 44] on p "Retirada" at bounding box center [642, 50] width 33 height 12
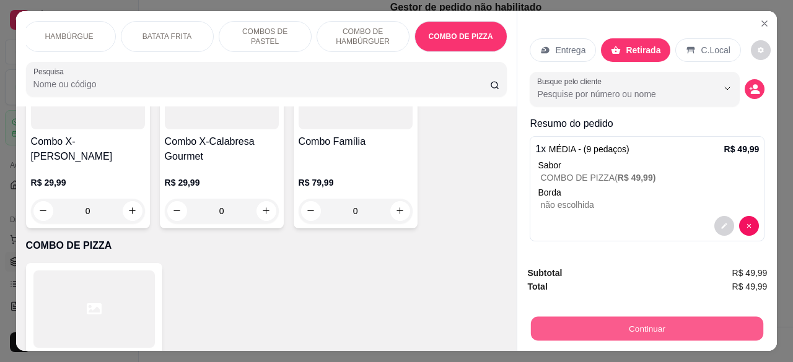
click at [634, 333] on button "Continuar" at bounding box center [647, 329] width 232 height 24
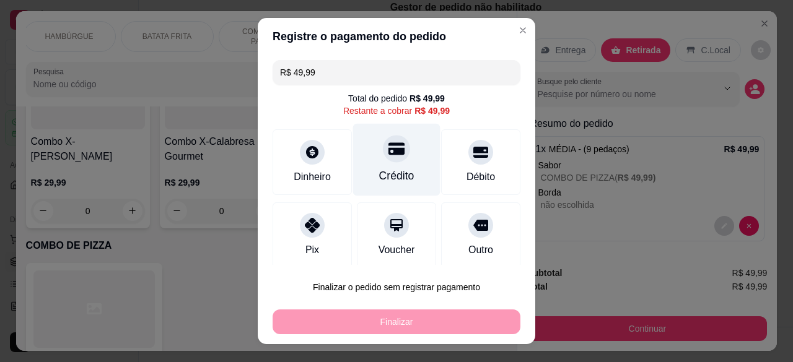
click at [412, 161] on div "Crédito" at bounding box center [396, 160] width 87 height 72
type input "R$ 0,00"
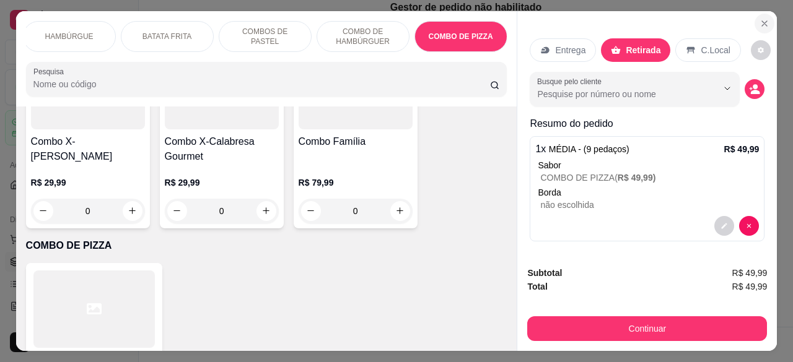
click at [766, 15] on button "Close" at bounding box center [764, 24] width 20 height 20
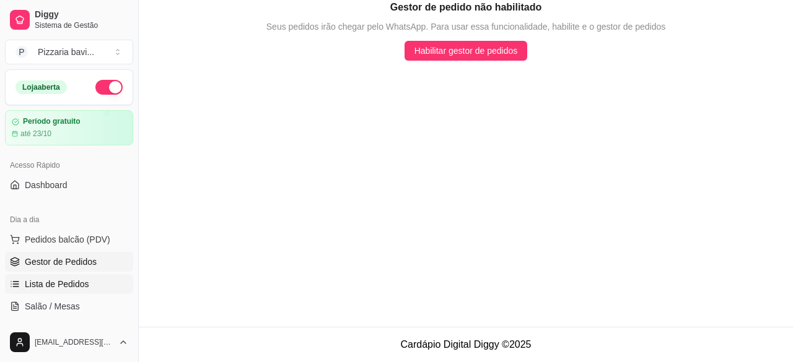
click at [92, 290] on link "Lista de Pedidos" at bounding box center [69, 284] width 128 height 20
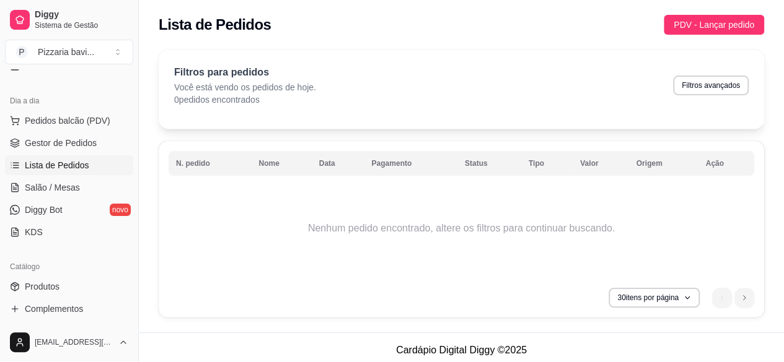
scroll to position [124, 0]
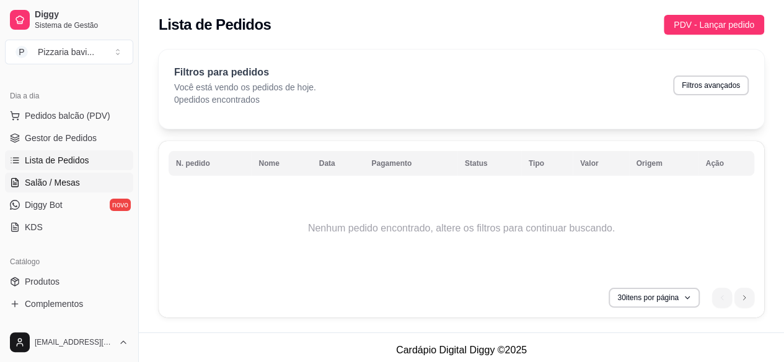
click at [84, 190] on link "Salão / Mesas" at bounding box center [69, 183] width 128 height 20
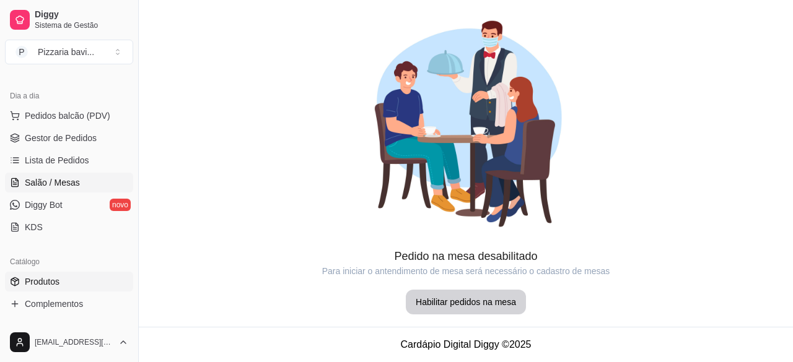
click at [103, 286] on link "Produtos" at bounding box center [69, 282] width 128 height 20
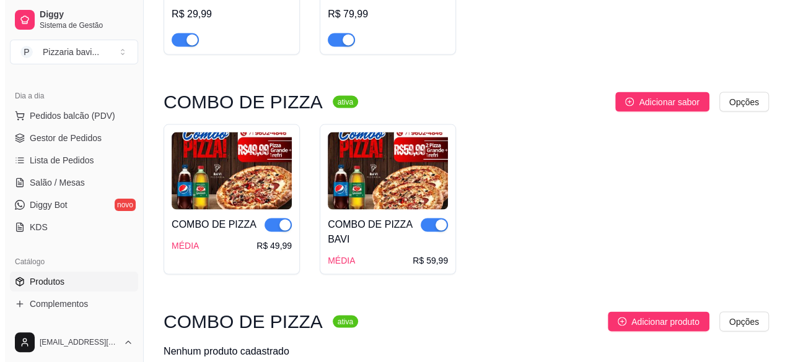
scroll to position [3661, 0]
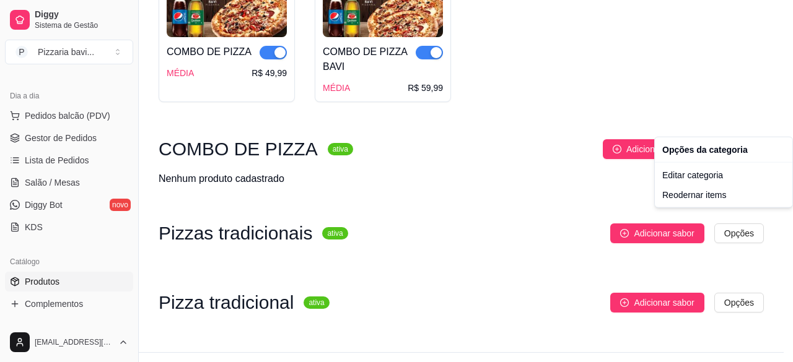
click at [704, 177] on div "Editar categoria" at bounding box center [723, 175] width 133 height 20
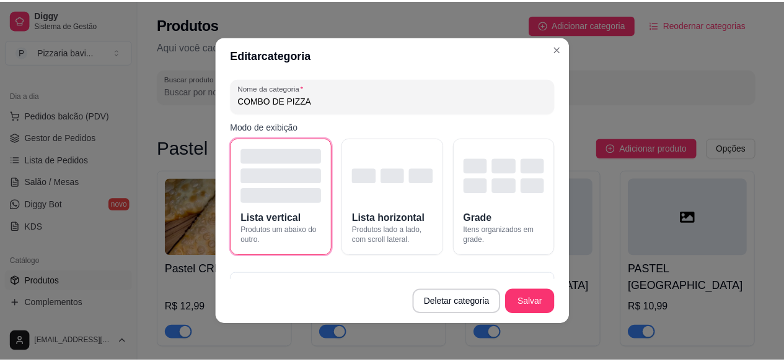
scroll to position [3604, 0]
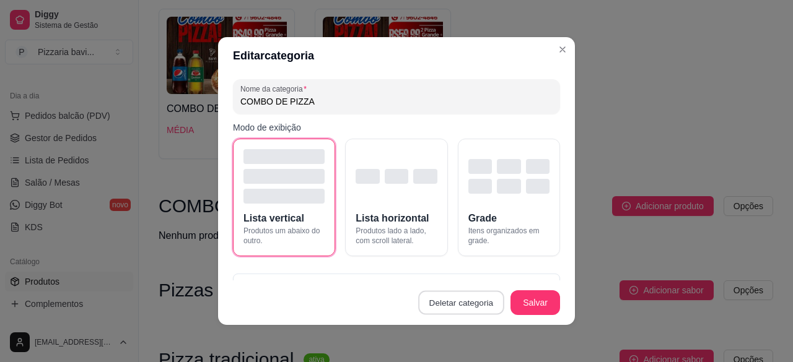
click at [470, 304] on button "Deletar categoria" at bounding box center [461, 303] width 85 height 24
click at [484, 263] on button "Confirmar" at bounding box center [464, 267] width 44 height 19
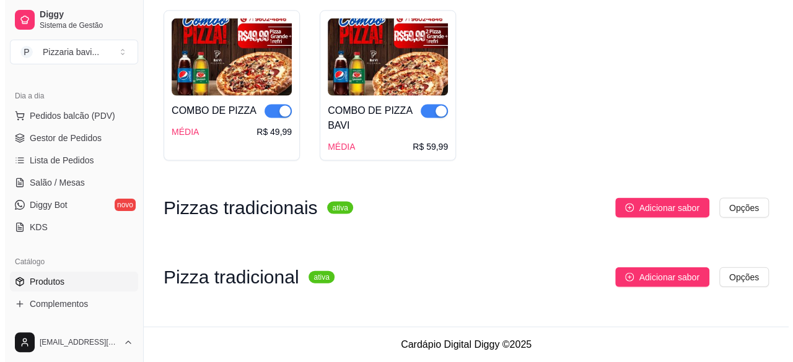
scroll to position [3577, 0]
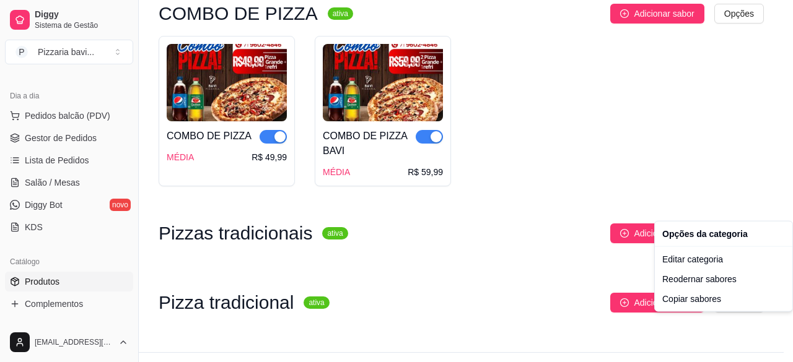
click at [695, 260] on div "Editar categoria" at bounding box center [723, 260] width 133 height 20
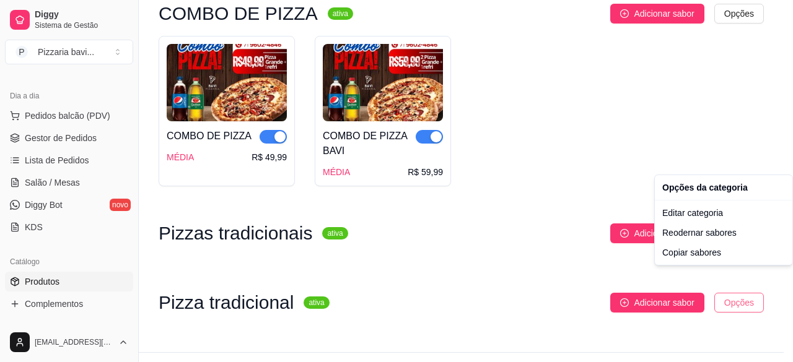
click at [701, 191] on div "Opções da categoria" at bounding box center [723, 188] width 133 height 20
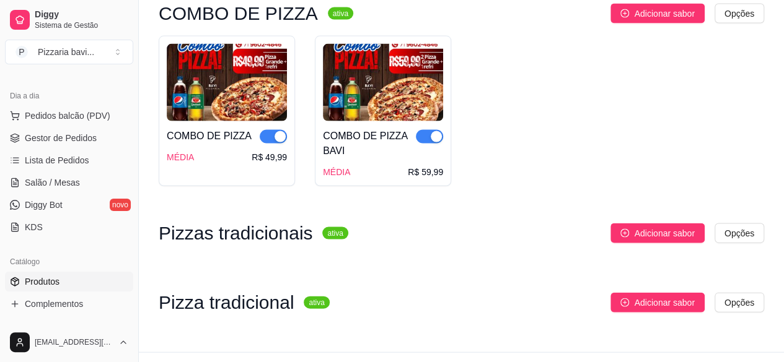
click at [625, 229] on icon "plus-circle" at bounding box center [624, 233] width 9 height 9
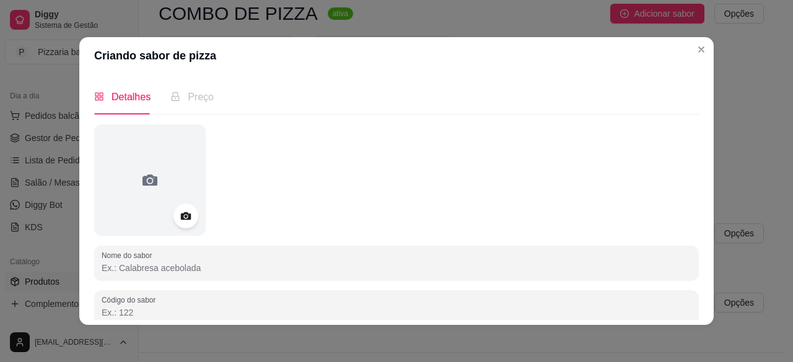
click at [556, 273] on input "Nome do sabor" at bounding box center [397, 268] width 590 height 12
click at [123, 271] on input "calabresa acebolada" at bounding box center [397, 268] width 590 height 12
type input "calabresa acebolada"
drag, startPoint x: 123, startPoint y: 271, endPoint x: 100, endPoint y: 277, distance: 23.1
click at [100, 277] on div "Nome do sabor calabresa acebolada" at bounding box center [396, 263] width 605 height 35
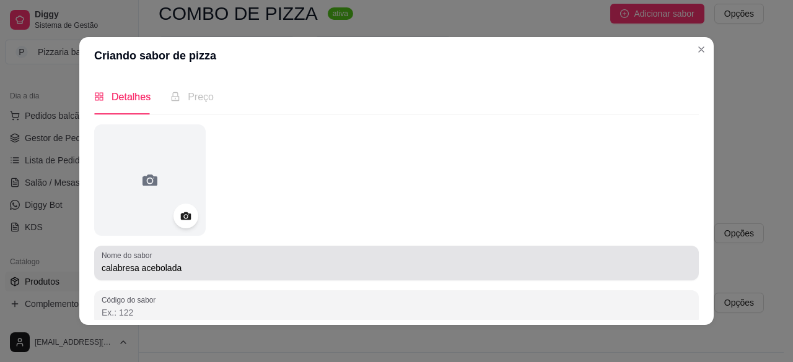
click at [117, 274] on div "calabresa acebolada" at bounding box center [397, 263] width 590 height 25
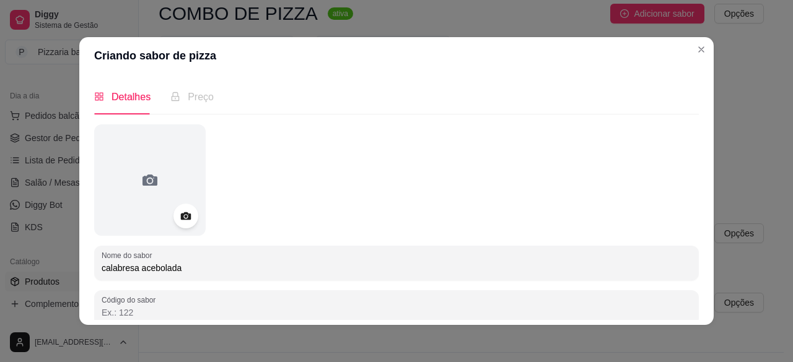
click at [135, 268] on input "calabresa acebolada" at bounding box center [397, 268] width 590 height 12
click at [156, 265] on input "calabresa acebolada" at bounding box center [397, 268] width 590 height 12
click at [185, 268] on input "calabresa acebolada" at bounding box center [397, 268] width 590 height 12
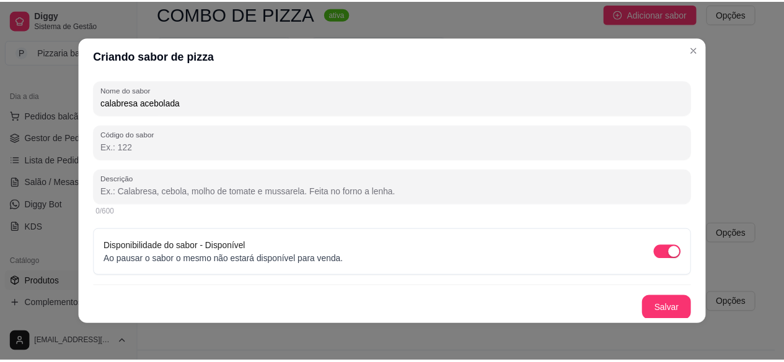
scroll to position [166, 0]
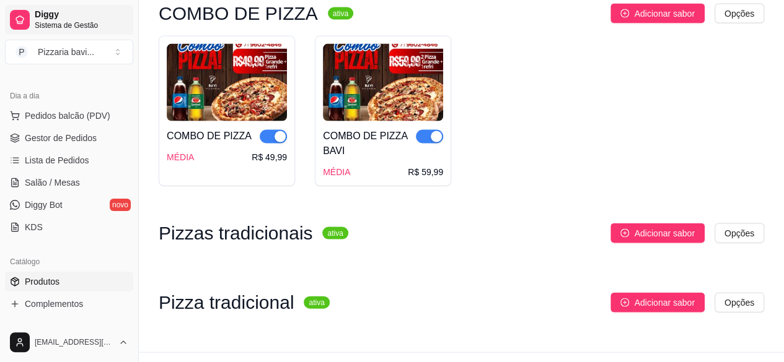
click at [76, 13] on span "Diggy" at bounding box center [82, 14] width 94 height 11
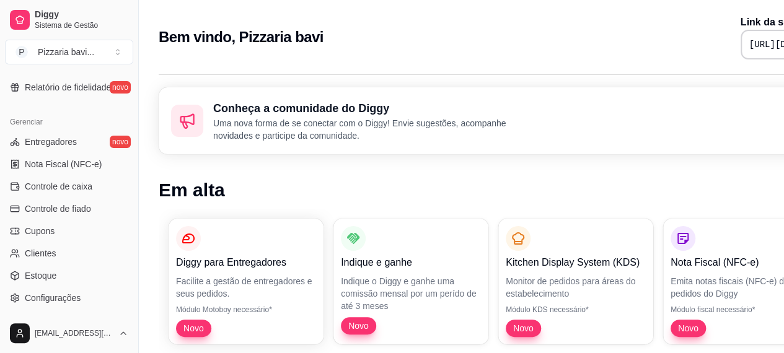
scroll to position [462, 0]
click at [141, 319] on button "Toggle Sidebar" at bounding box center [138, 176] width 10 height 353
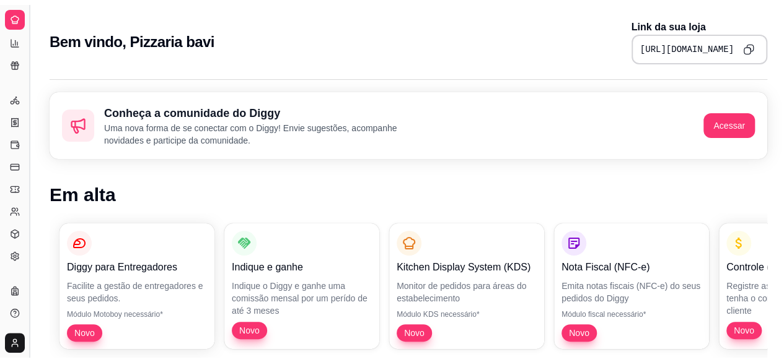
scroll to position [279, 0]
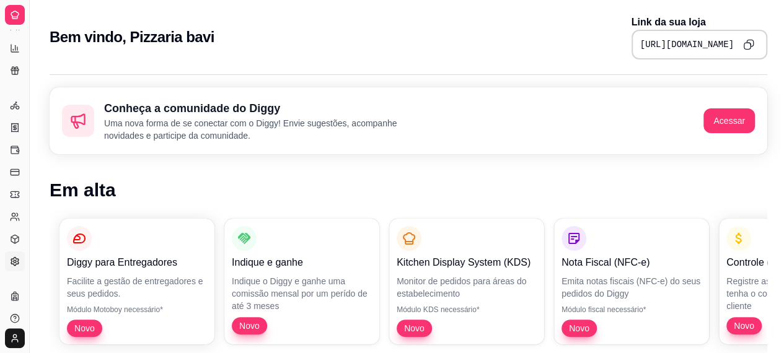
click at [17, 260] on icon at bounding box center [14, 261] width 7 height 8
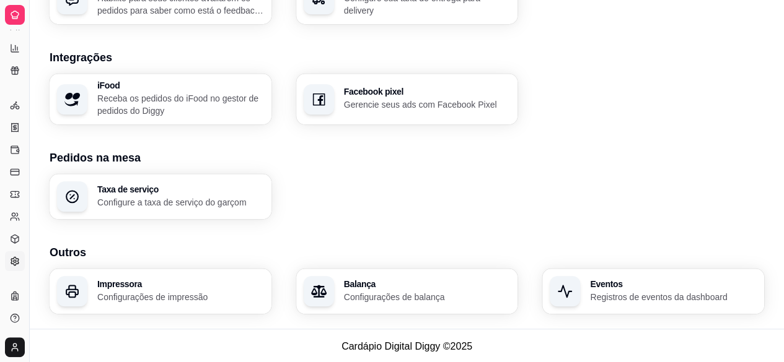
scroll to position [505, 0]
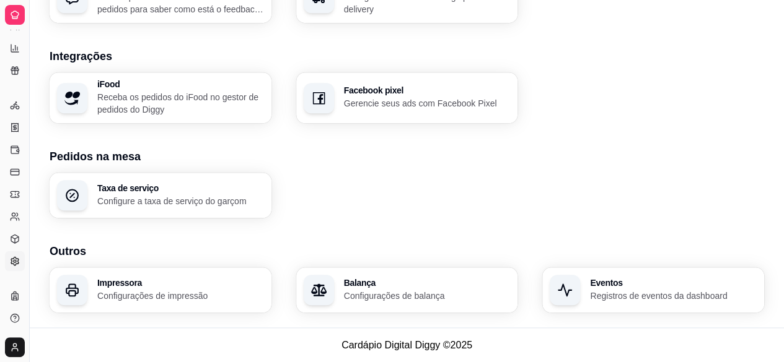
click at [24, 264] on link "Configurações" at bounding box center [15, 261] width 20 height 20
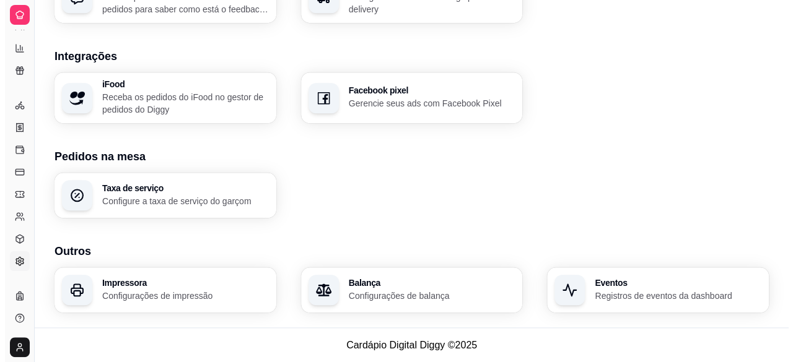
scroll to position [0, 0]
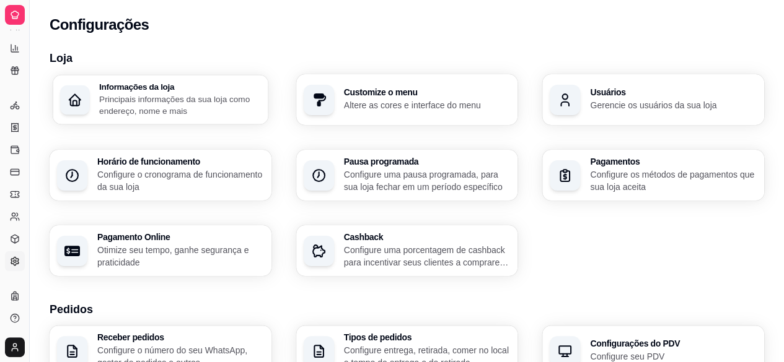
click at [188, 116] on p "Principais informações da sua loja como endereço, nome e mais" at bounding box center [180, 105] width 162 height 24
click at [585, 99] on div "Usuários Gerencie os usuários da sua loja" at bounding box center [653, 100] width 215 height 50
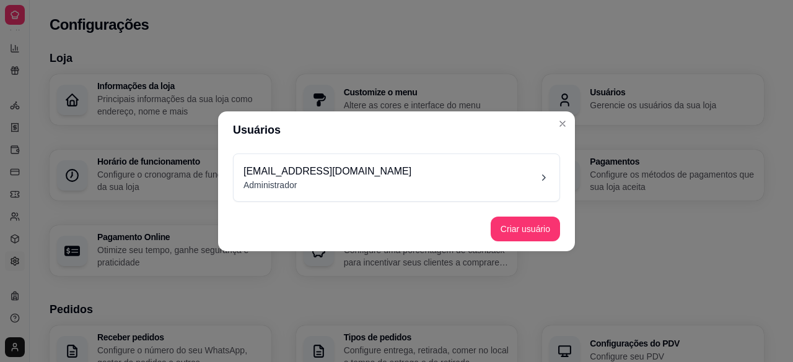
click at [425, 194] on div "pizzariabavi3131@gmail.com Administrador" at bounding box center [397, 177] width 326 height 47
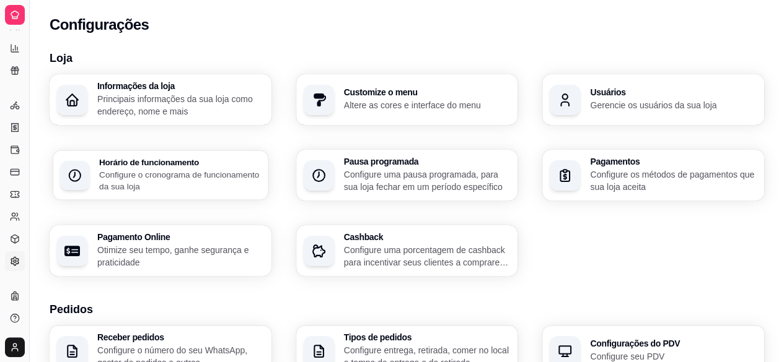
click at [217, 179] on p "Configure o cronograma de funcionamento da sua loja" at bounding box center [180, 180] width 162 height 24
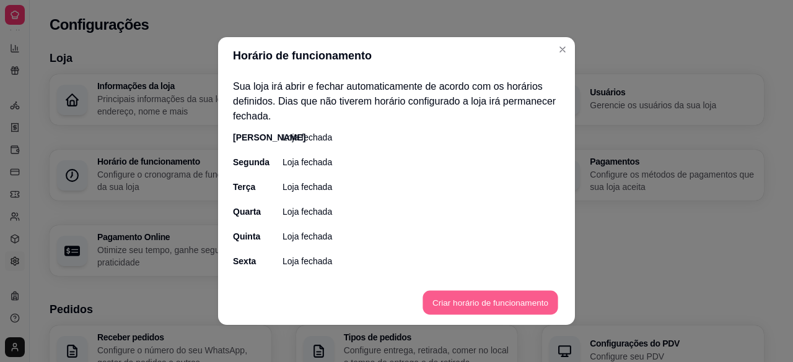
click at [436, 299] on button "Criar horário de funcionamento" at bounding box center [489, 303] width 135 height 24
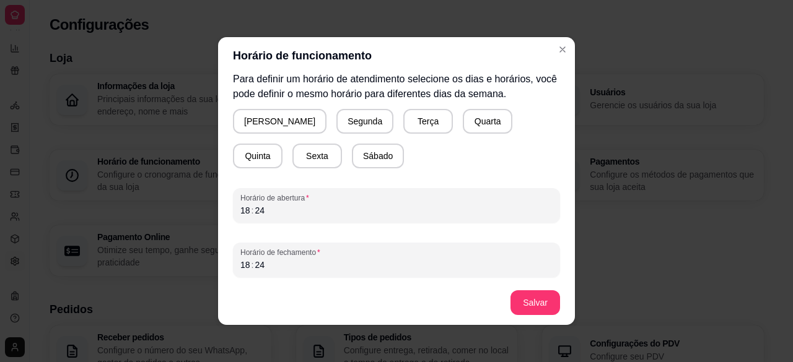
scroll to position [150, 0]
click at [266, 125] on button "Domingo" at bounding box center [279, 120] width 91 height 24
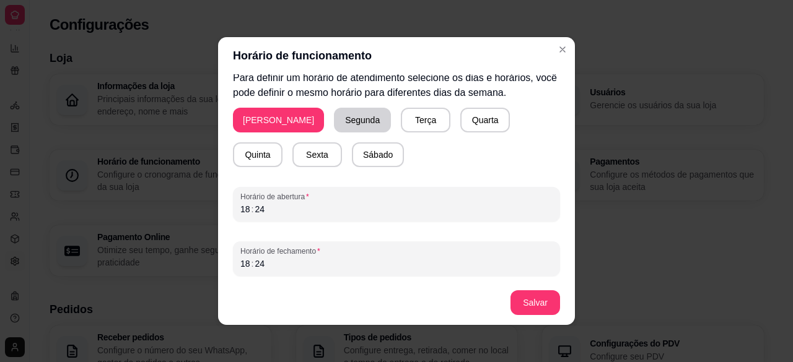
click at [334, 130] on button "Segunda" at bounding box center [362, 120] width 57 height 25
click at [399, 123] on button "Terça" at bounding box center [423, 120] width 48 height 24
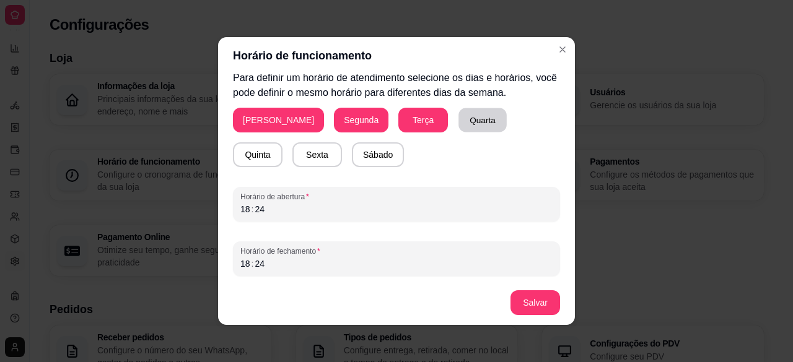
click at [458, 127] on button "Quarta" at bounding box center [482, 120] width 48 height 24
click at [282, 142] on button "Quinta" at bounding box center [258, 154] width 50 height 25
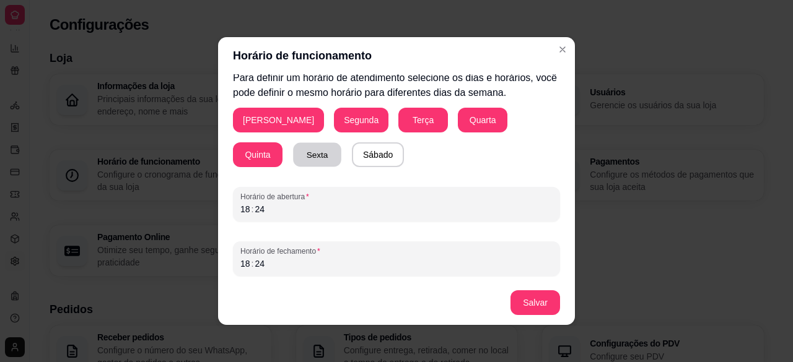
click at [293, 149] on button "Sexta" at bounding box center [317, 155] width 48 height 24
click at [352, 149] on button "Sábado" at bounding box center [377, 155] width 51 height 24
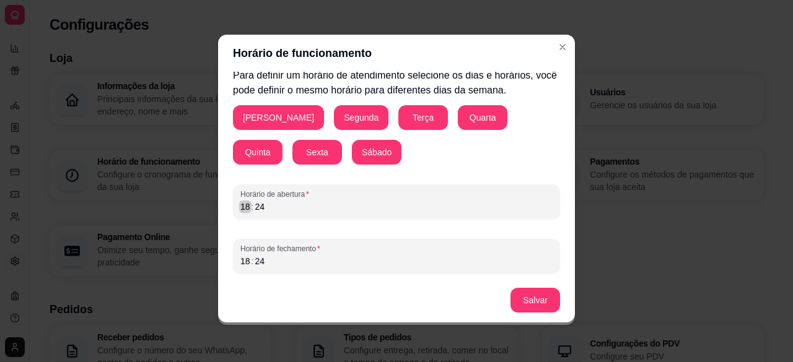
click at [243, 205] on div "18" at bounding box center [245, 207] width 12 height 12
click at [257, 207] on div "24" at bounding box center [259, 207] width 12 height 12
click at [243, 208] on div "18" at bounding box center [245, 207] width 12 height 12
click at [250, 258] on div ":" at bounding box center [252, 261] width 5 height 12
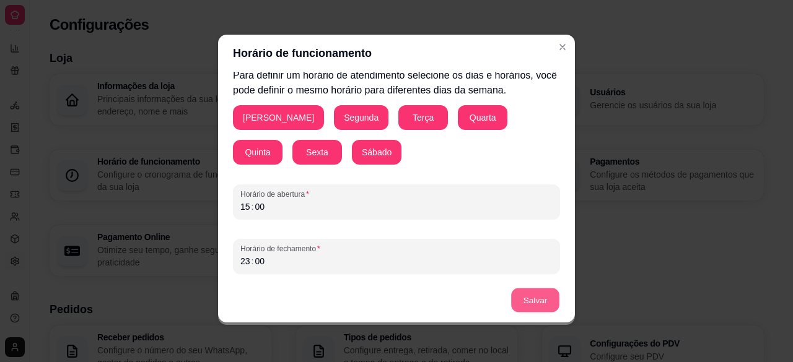
click at [538, 303] on button "Salvar" at bounding box center [535, 301] width 48 height 24
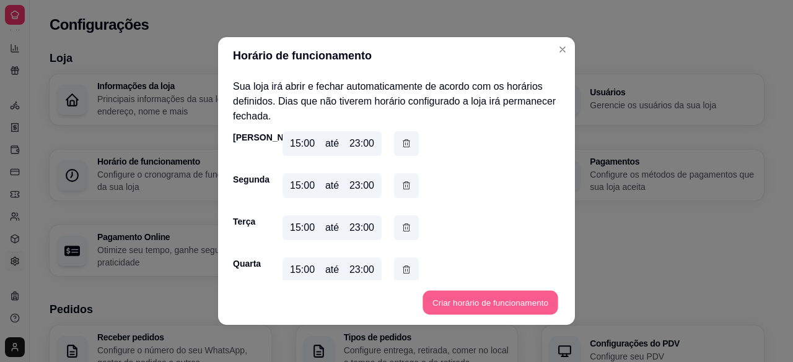
click at [478, 302] on button "Criar horário de funcionamento" at bounding box center [489, 303] width 135 height 24
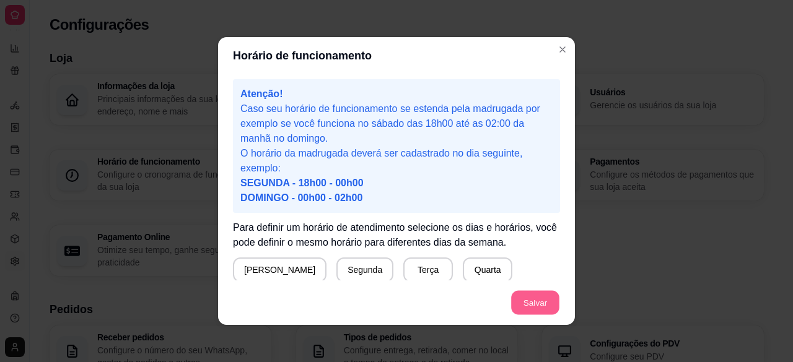
click at [544, 295] on button "Salvar" at bounding box center [535, 303] width 48 height 24
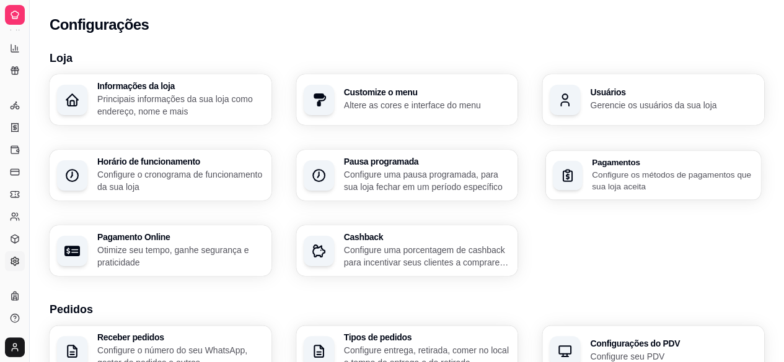
click at [583, 190] on div "Pagamentos Configure os métodos de pagamentos que sua loja aceita" at bounding box center [653, 176] width 215 height 50
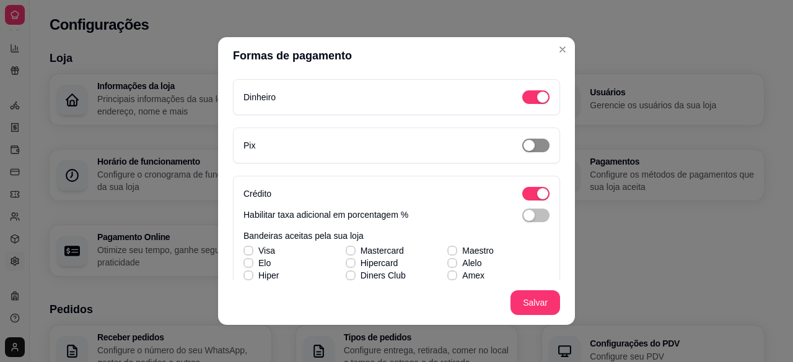
click at [523, 147] on div "button" at bounding box center [528, 145] width 11 height 11
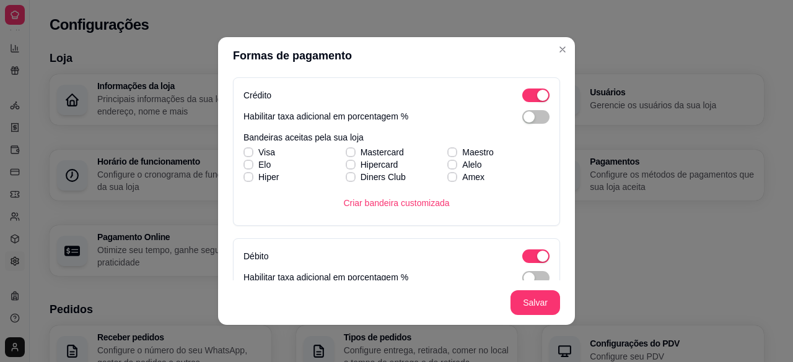
scroll to position [223, 0]
click at [241, 153] on label "Elo" at bounding box center [256, 164] width 37 height 22
click at [243, 167] on input "Elo" at bounding box center [247, 171] width 8 height 8
checkbox input "true"
click at [245, 151] on icon at bounding box center [248, 151] width 7 height 5
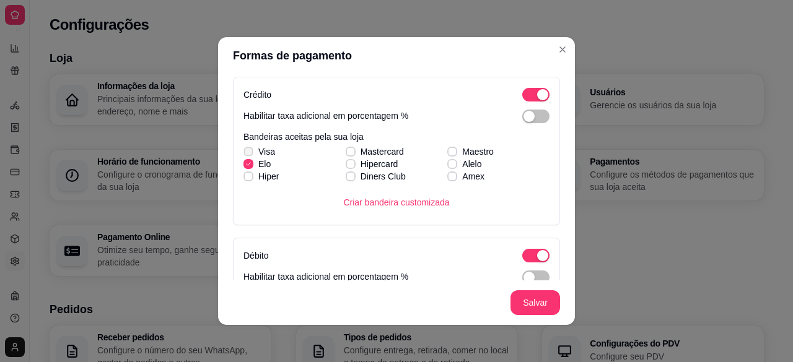
click at [245, 154] on input "Visa" at bounding box center [247, 158] width 8 height 8
checkbox input "true"
click at [249, 180] on label "Hiper" at bounding box center [260, 176] width 45 height 22
click at [249, 180] on input "Hiper" at bounding box center [247, 183] width 8 height 8
checkbox input "true"
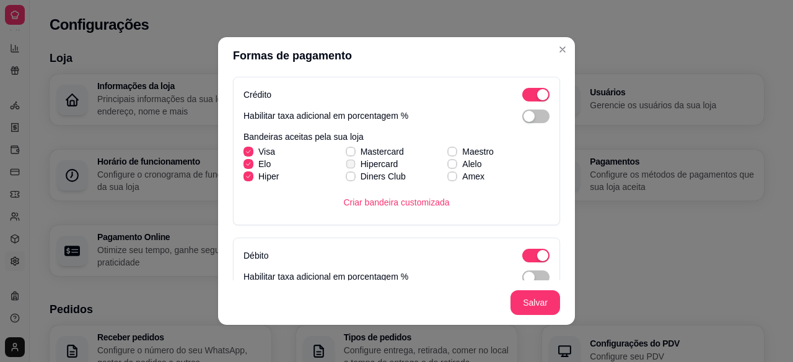
click at [343, 154] on label "Hipercard" at bounding box center [372, 164] width 63 height 22
click at [345, 167] on input "Hipercard" at bounding box center [349, 171] width 8 height 8
checkbox input "true"
click at [342, 147] on div "Visa Mastercard Maestro Elo Hipercard Alelo Hiper Diners Club Amex" at bounding box center [396, 164] width 306 height 37
click at [346, 147] on span at bounding box center [350, 151] width 9 height 9
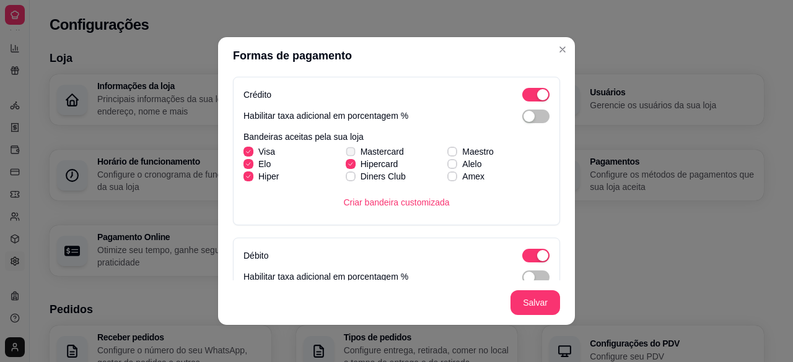
click at [345, 154] on input "Mastercard" at bounding box center [349, 158] width 8 height 8
checkbox input "true"
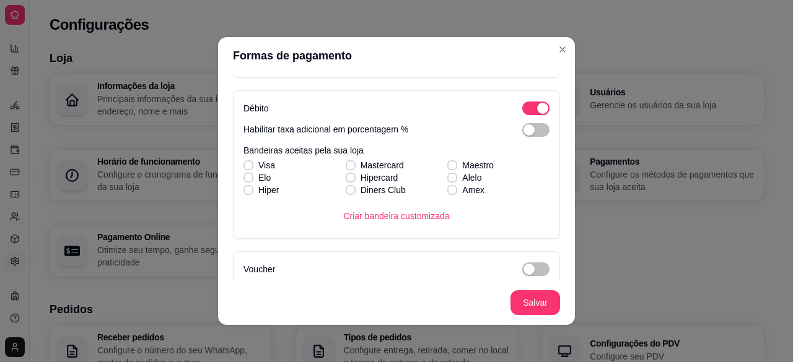
scroll to position [372, 0]
click at [245, 162] on icon at bounding box center [248, 164] width 7 height 5
click at [243, 167] on input "Visa" at bounding box center [247, 171] width 8 height 8
checkbox input "true"
click at [243, 177] on div "Visa Mastercard Maestro Elo Hipercard Alelo Hiper Diners Club Amex" at bounding box center [396, 176] width 306 height 37
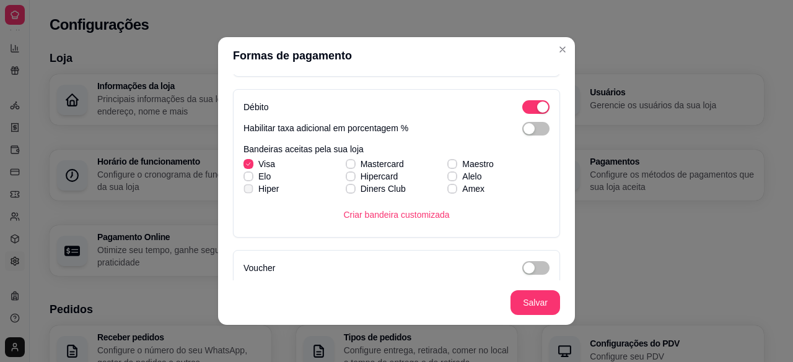
click at [246, 192] on label "Hiper" at bounding box center [260, 189] width 45 height 22
click at [246, 192] on input "Hiper" at bounding box center [247, 195] width 8 height 8
checkbox input "true"
click at [347, 162] on icon at bounding box center [350, 164] width 7 height 5
click at [345, 167] on input "Mastercard" at bounding box center [349, 171] width 8 height 8
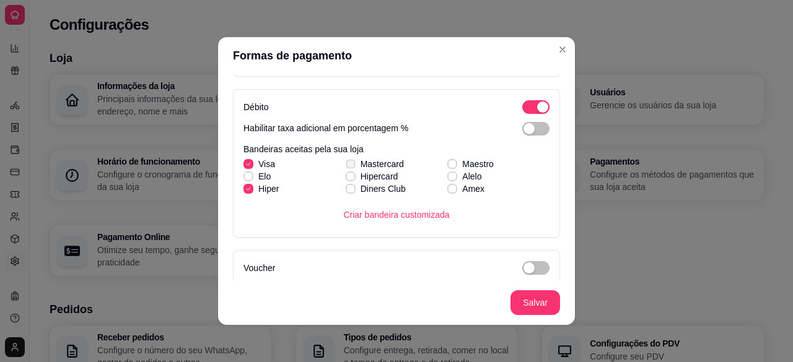
checkbox input "true"
click at [347, 170] on label "Hipercard" at bounding box center [372, 176] width 63 height 22
click at [347, 179] on input "Hipercard" at bounding box center [349, 183] width 8 height 8
checkbox input "true"
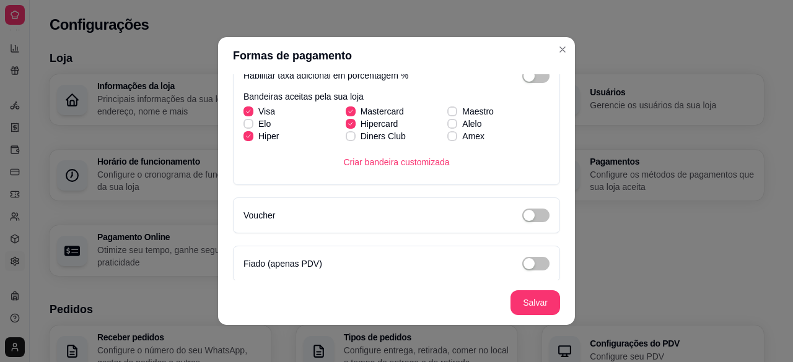
scroll to position [427, 0]
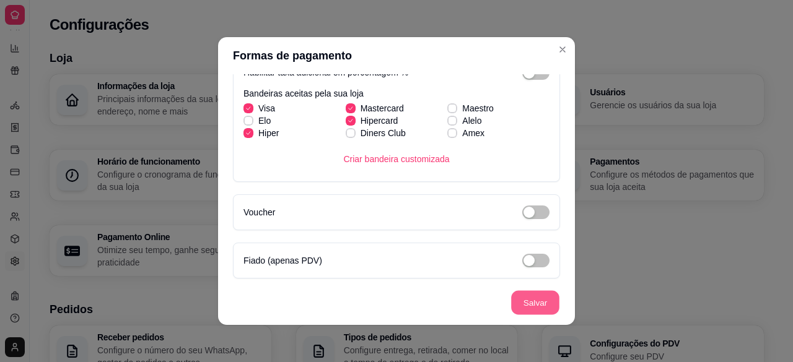
click at [531, 309] on button "Salvar" at bounding box center [535, 303] width 48 height 24
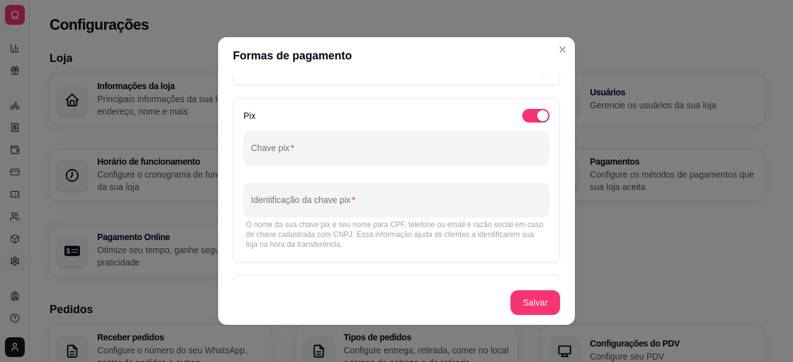
scroll to position [0, 0]
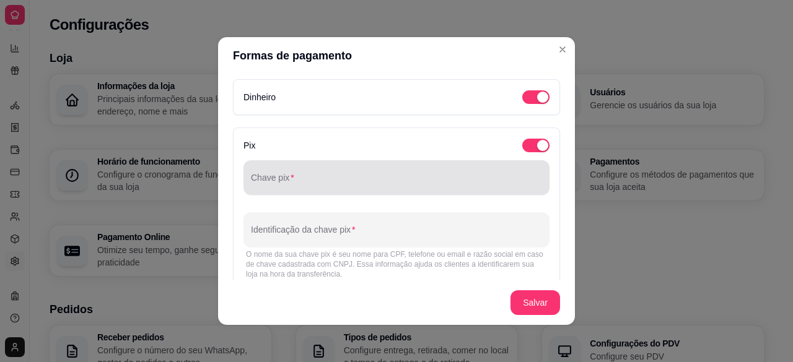
click at [415, 163] on div "Chave pix" at bounding box center [396, 177] width 306 height 35
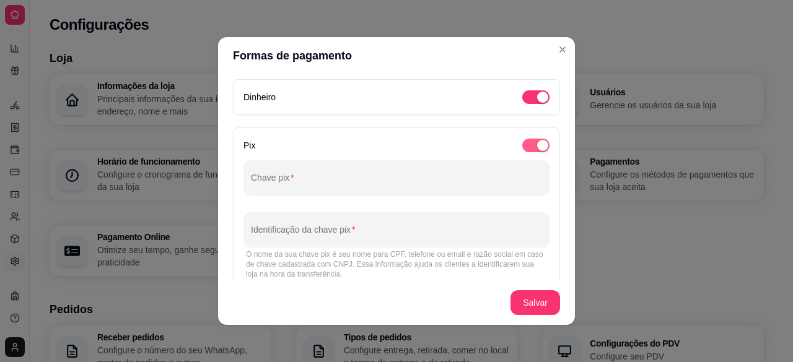
click at [530, 139] on div "Pix Chave pix Identificação da chave pix O nome da sua chave pix é seu nome par…" at bounding box center [396, 210] width 327 height 165
click at [537, 142] on div "button" at bounding box center [542, 145] width 11 height 11
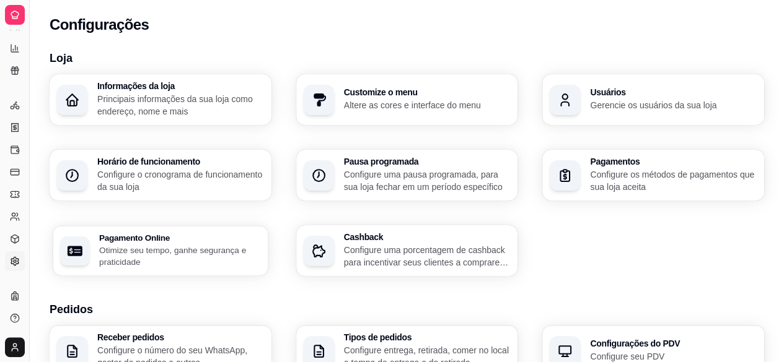
click at [216, 242] on div "Pagamento Online Otimize seu tempo, ganhe segurança e praticidade" at bounding box center [180, 251] width 162 height 35
select select "4.98"
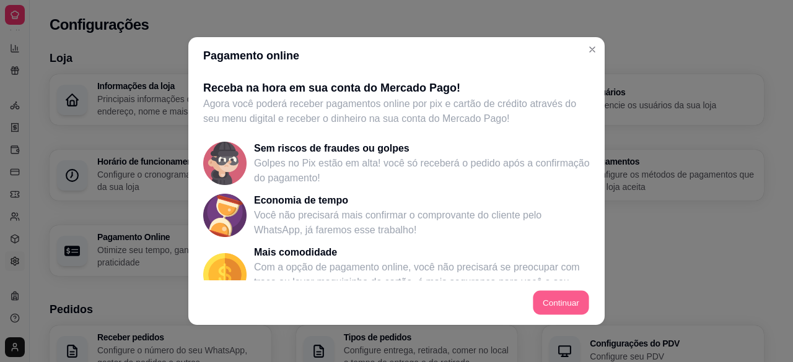
click at [551, 305] on button "Continuar" at bounding box center [561, 303] width 56 height 24
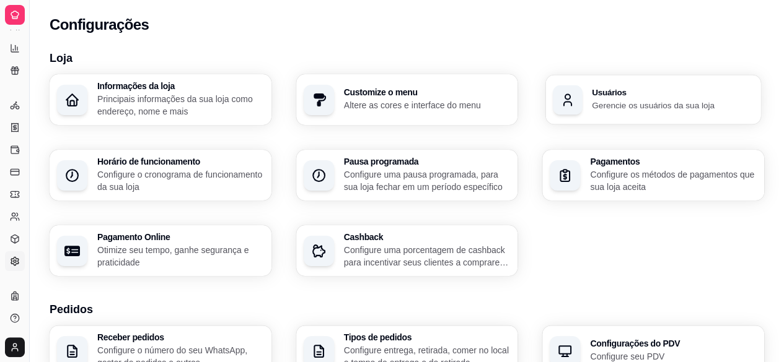
click at [599, 89] on h3 "Usuários" at bounding box center [673, 93] width 162 height 9
click at [206, 101] on p "Principais informações da sua loja como endereço, nome e mais" at bounding box center [180, 105] width 162 height 24
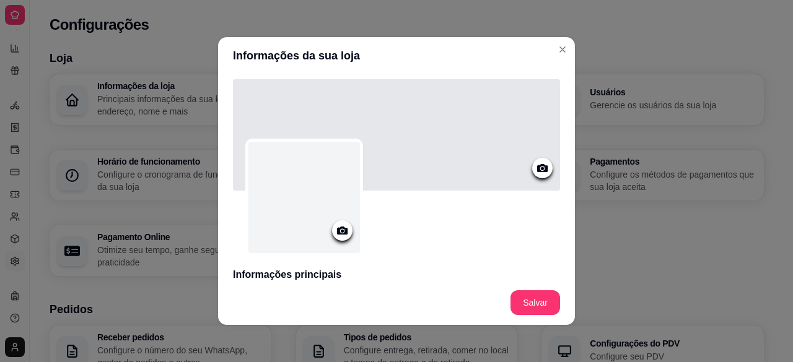
click at [320, 271] on h3 "Informações principais" at bounding box center [396, 275] width 327 height 15
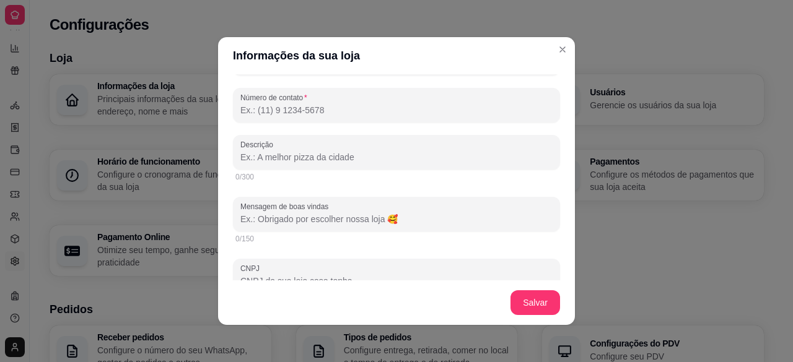
scroll to position [248, 0]
click at [325, 217] on input "Mensagem de boas vindas" at bounding box center [396, 220] width 312 height 12
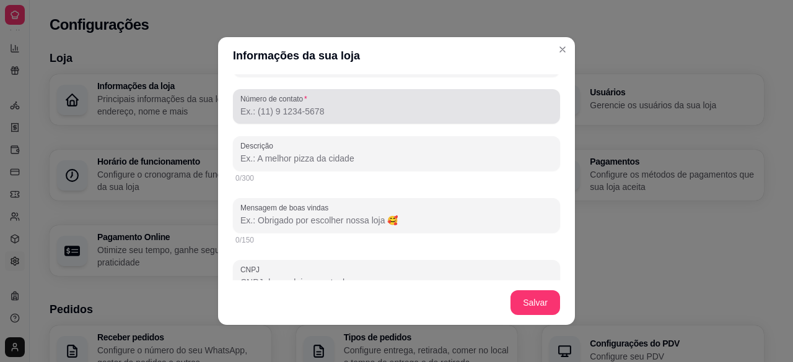
click at [346, 102] on div at bounding box center [396, 106] width 312 height 25
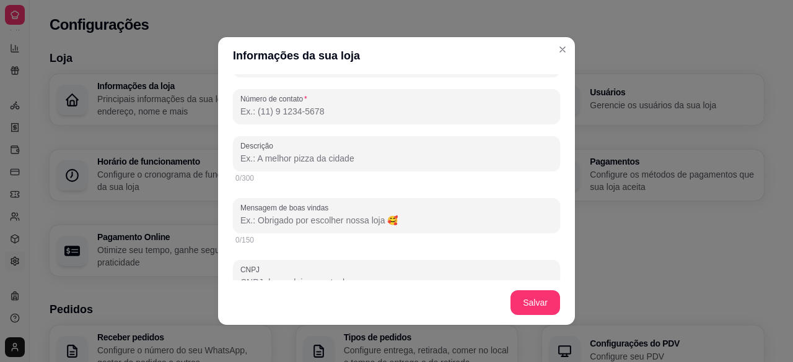
paste input "(55) 7 1960-24846"
click at [247, 111] on input "(55) 7 1960-24846" at bounding box center [396, 111] width 312 height 12
type input "(5"
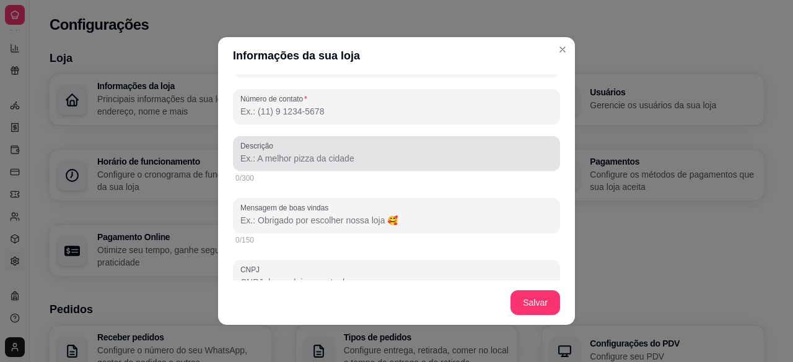
click at [275, 152] on input "Descrição" at bounding box center [396, 158] width 312 height 12
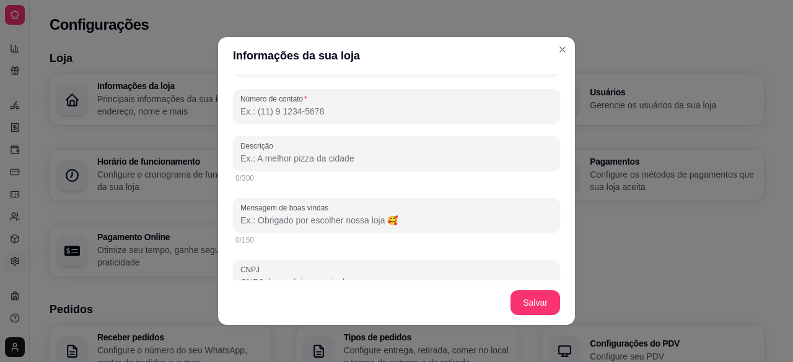
click at [273, 147] on div at bounding box center [396, 153] width 312 height 25
click at [273, 147] on div "+55 71 9602-4846" at bounding box center [396, 153] width 312 height 25
click at [244, 96] on label "Número de contato" at bounding box center [275, 99] width 71 height 11
click at [244, 105] on input "Número de contato" at bounding box center [396, 111] width 312 height 12
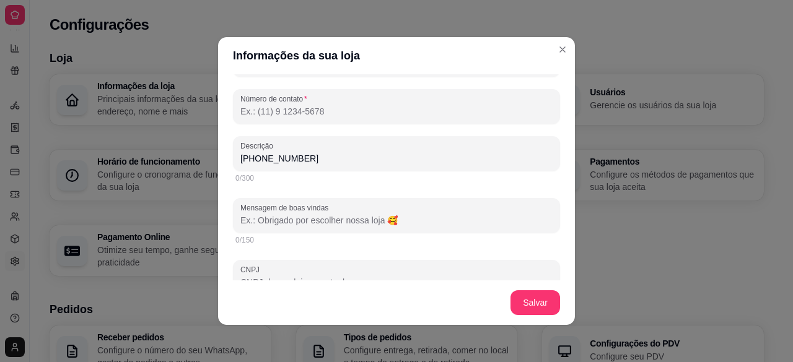
click at [251, 102] on label "Número de contato" at bounding box center [275, 99] width 71 height 11
click at [251, 105] on input "Número de contato" at bounding box center [396, 111] width 312 height 12
click at [253, 101] on label "Número de contato" at bounding box center [275, 99] width 71 height 11
click at [253, 105] on input "Número de contato" at bounding box center [396, 111] width 312 height 12
click at [253, 103] on label "Número de contato" at bounding box center [275, 99] width 71 height 11
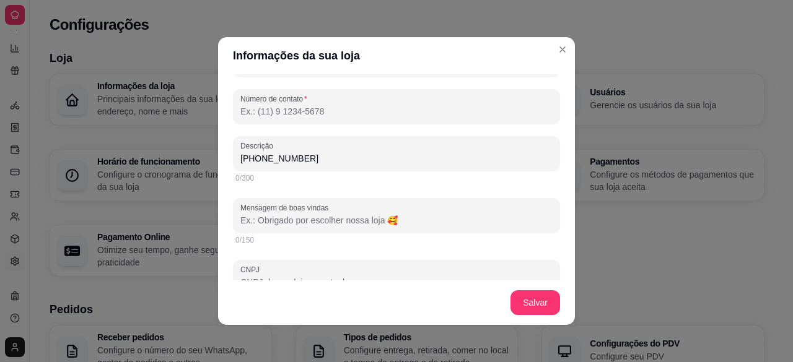
click at [253, 105] on input "Número de contato" at bounding box center [396, 111] width 312 height 12
click at [261, 153] on input "+55 71 9602-4846" at bounding box center [396, 158] width 312 height 12
click at [251, 155] on input "+55 71 9602-4846" at bounding box center [396, 158] width 312 height 12
click at [253, 161] on input "+55 71 9602-4846" at bounding box center [396, 158] width 312 height 12
click at [260, 157] on input "71 9602-4846" at bounding box center [396, 158] width 312 height 12
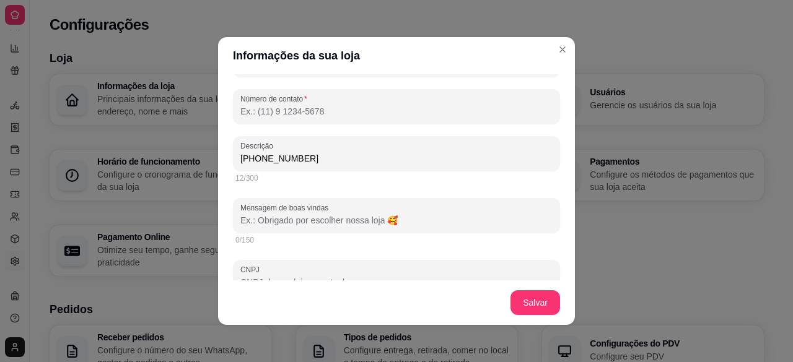
click at [260, 157] on input "71 9602-4846" at bounding box center [396, 158] width 312 height 12
paste input "+55"
type input "+55 71 9602-4846"
drag, startPoint x: 260, startPoint y: 157, endPoint x: 268, endPoint y: 159, distance: 7.7
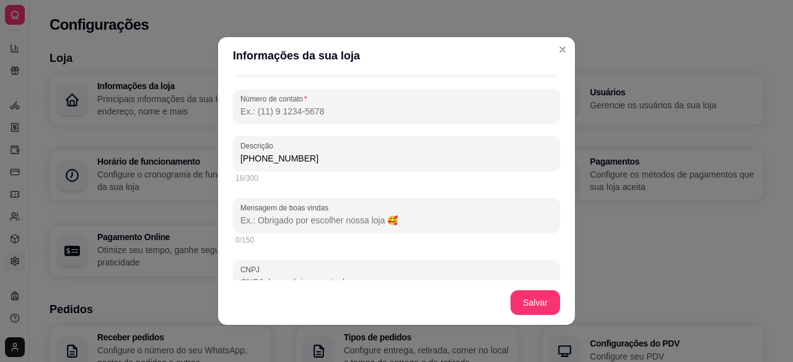
click at [253, 157] on input "+55 71 9602-4846" at bounding box center [396, 158] width 312 height 12
click at [268, 159] on input "+55 71 9602-4846" at bounding box center [396, 158] width 312 height 12
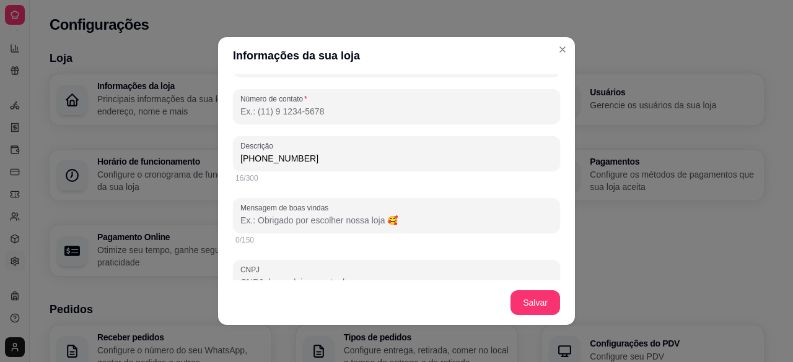
click at [260, 158] on input "+55 71 9602-4846" at bounding box center [396, 158] width 312 height 12
drag, startPoint x: 251, startPoint y: 157, endPoint x: 308, endPoint y: 162, distance: 56.6
click at [308, 162] on input "+55 71 9602-4846" at bounding box center [396, 158] width 312 height 12
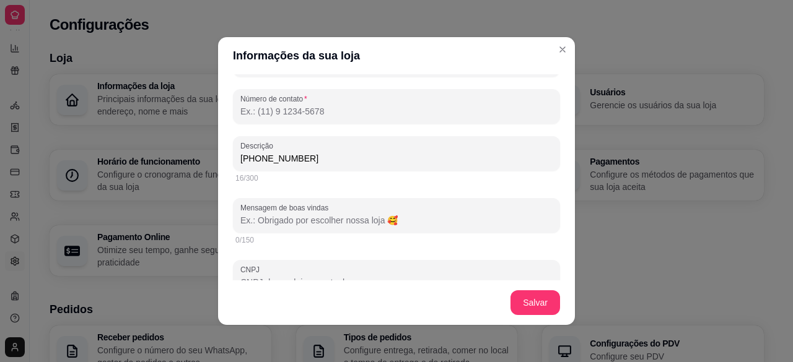
click at [305, 113] on input "Número de contato" at bounding box center [396, 111] width 312 height 12
paste input "(71) 9602-4846"
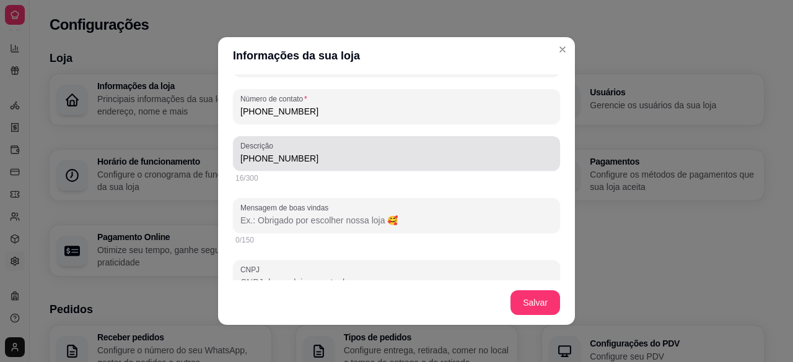
type input "(71) 9602-4846"
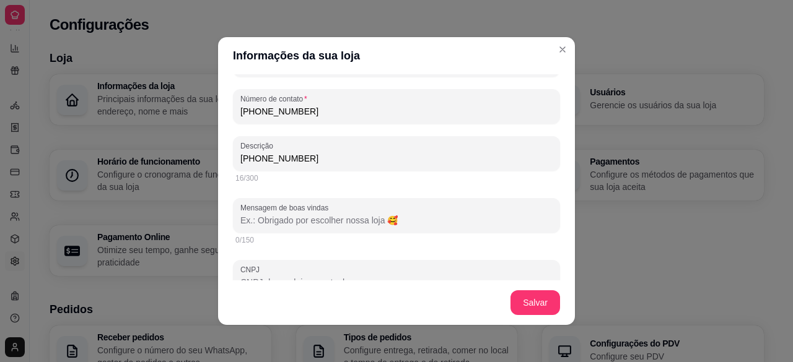
click at [305, 162] on input "+55 71 9602-4846" at bounding box center [396, 158] width 312 height 12
type input "+"
click at [260, 107] on input "(71) 9602-4846" at bounding box center [396, 111] width 312 height 12
click at [255, 106] on input "(71) 9602-4846" at bounding box center [396, 111] width 312 height 12
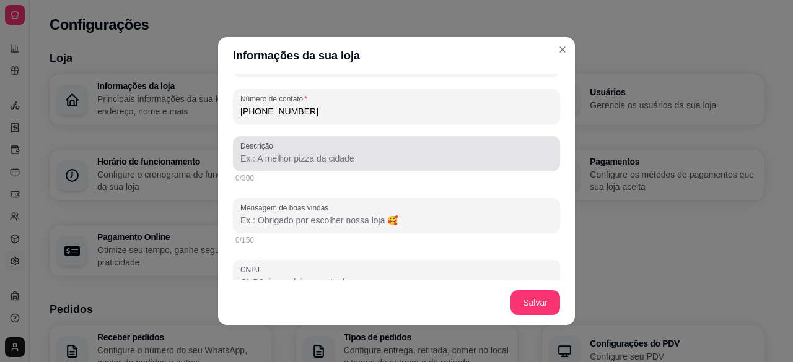
type input "(71) 9 9602-4846"
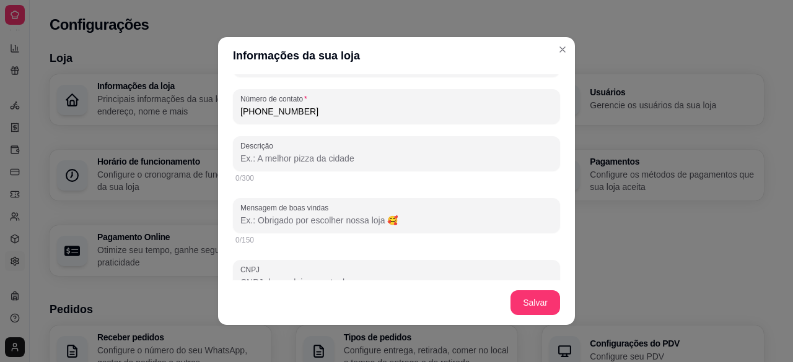
click at [351, 160] on input "Descrição" at bounding box center [396, 158] width 312 height 12
click at [351, 160] on input "Pizzaria, pastelaria Hambúrgueria" at bounding box center [396, 158] width 312 height 12
click at [265, 161] on input "Pizzaria, pastelaria Hambúrguer ia" at bounding box center [396, 158] width 312 height 12
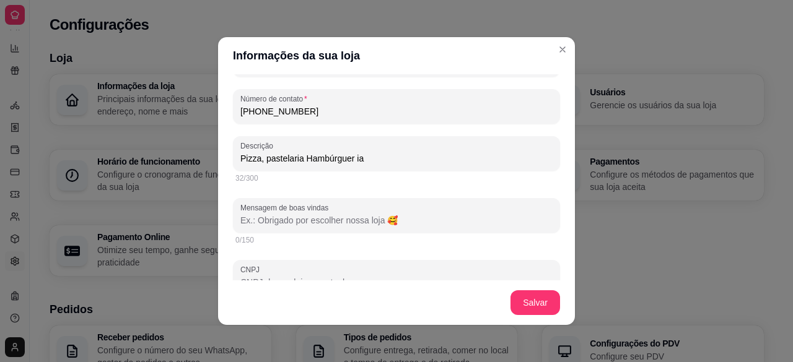
click at [271, 161] on input "Pizza, pastelaria Hambúrguer ia" at bounding box center [396, 158] width 312 height 12
click at [359, 161] on input "Pizza, pastelaria Hambúrguer ia" at bounding box center [396, 158] width 312 height 12
click at [265, 155] on input "Pizza, pastelaria Hambúrguer" at bounding box center [396, 158] width 312 height 12
click at [295, 159] on input "Pizza, Pastelaria Hambúrguer" at bounding box center [396, 158] width 312 height 12
click at [351, 162] on input "Pizza, Pastel, Hambúrguer" at bounding box center [396, 158] width 312 height 12
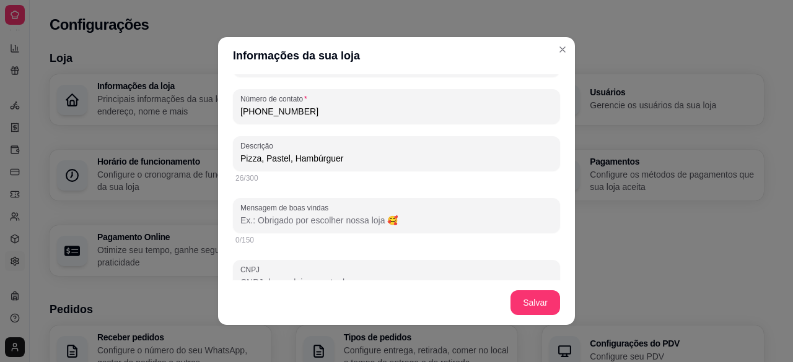
type input "Pizza, Pastel, Hambúrguer"
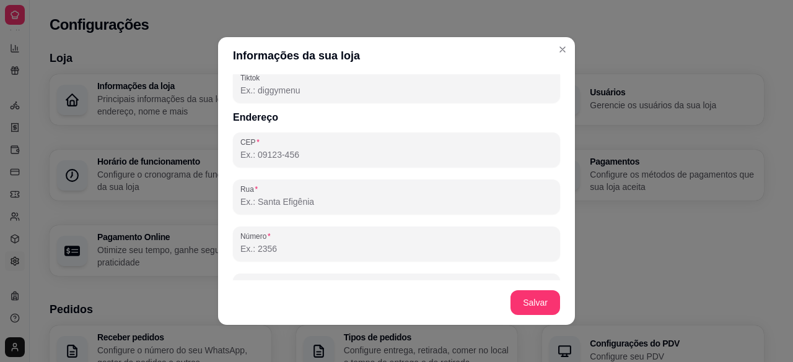
scroll to position [631, 0]
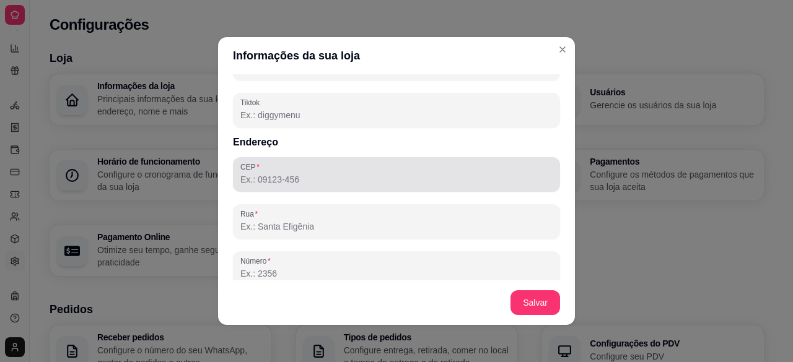
click at [360, 167] on div at bounding box center [396, 174] width 312 height 25
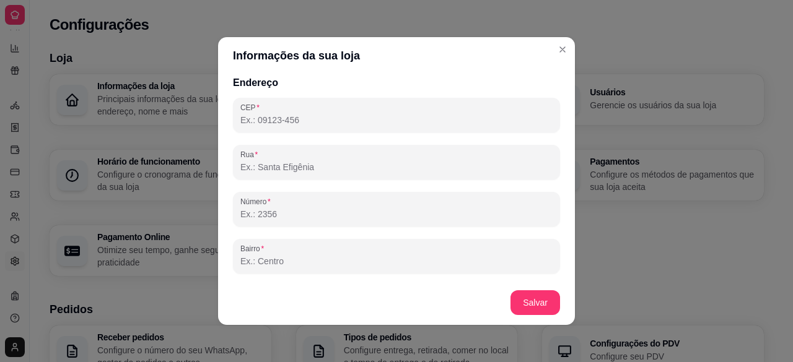
scroll to position [694, 0]
click at [450, 118] on input "CEP" at bounding box center [396, 116] width 312 height 12
paste input "41192-010"
type input "41192-010"
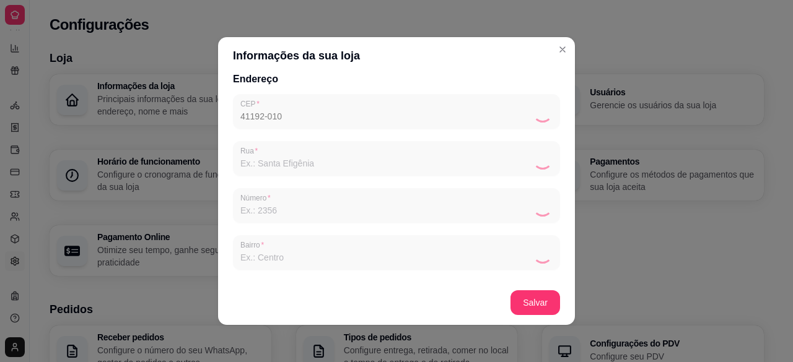
click at [450, 118] on div "CEP 41192-010 Rua Número Bairro Cidade Estado Complemento" at bounding box center [396, 252] width 327 height 317
type input "Rua Silveira Martins"
type input "Narandiba"
type input "Salvador"
type input "BA"
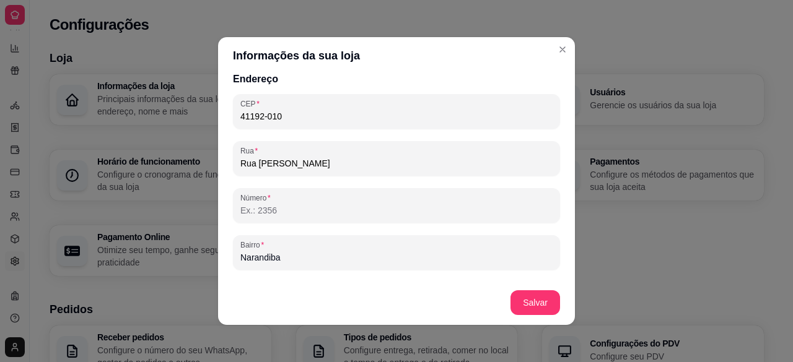
click at [437, 215] on input "Número" at bounding box center [396, 210] width 312 height 12
type input "1006"
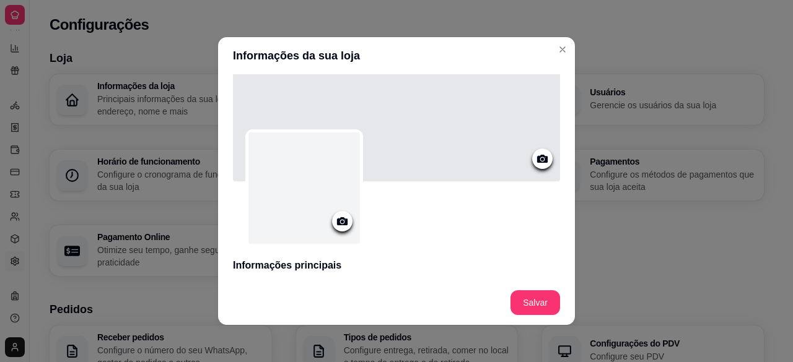
scroll to position [0, 0]
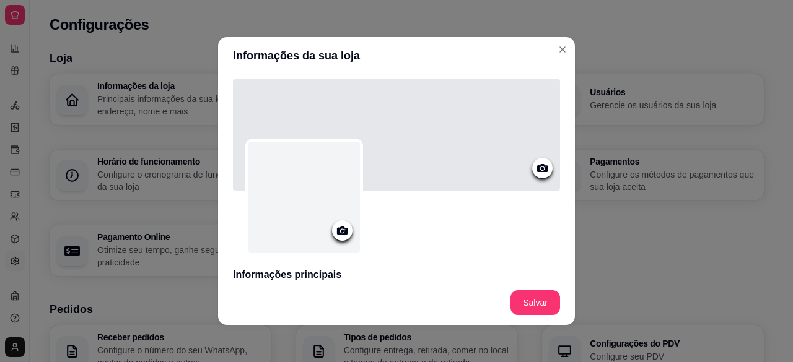
click at [285, 200] on div at bounding box center [304, 198] width 112 height 112
click at [337, 231] on icon at bounding box center [342, 231] width 11 height 8
click at [339, 230] on icon at bounding box center [342, 231] width 14 height 14
click at [335, 235] on icon at bounding box center [342, 231] width 14 height 14
click at [332, 227] on div at bounding box center [342, 231] width 20 height 20
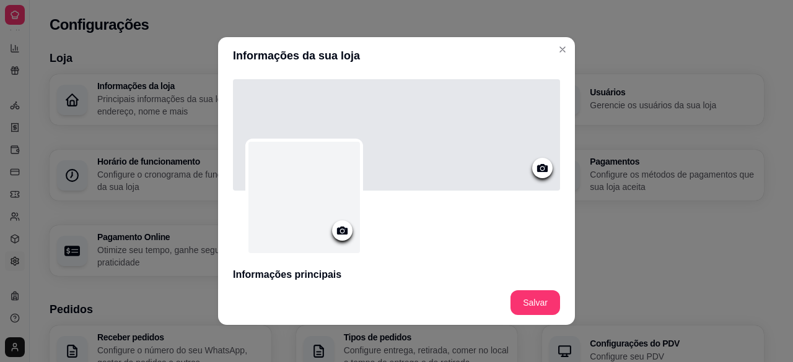
click at [341, 231] on circle at bounding box center [342, 231] width 3 height 3
click at [343, 232] on icon at bounding box center [342, 231] width 14 height 14
click at [336, 230] on icon at bounding box center [342, 231] width 14 height 14
